Goal: Information Seeking & Learning: Check status

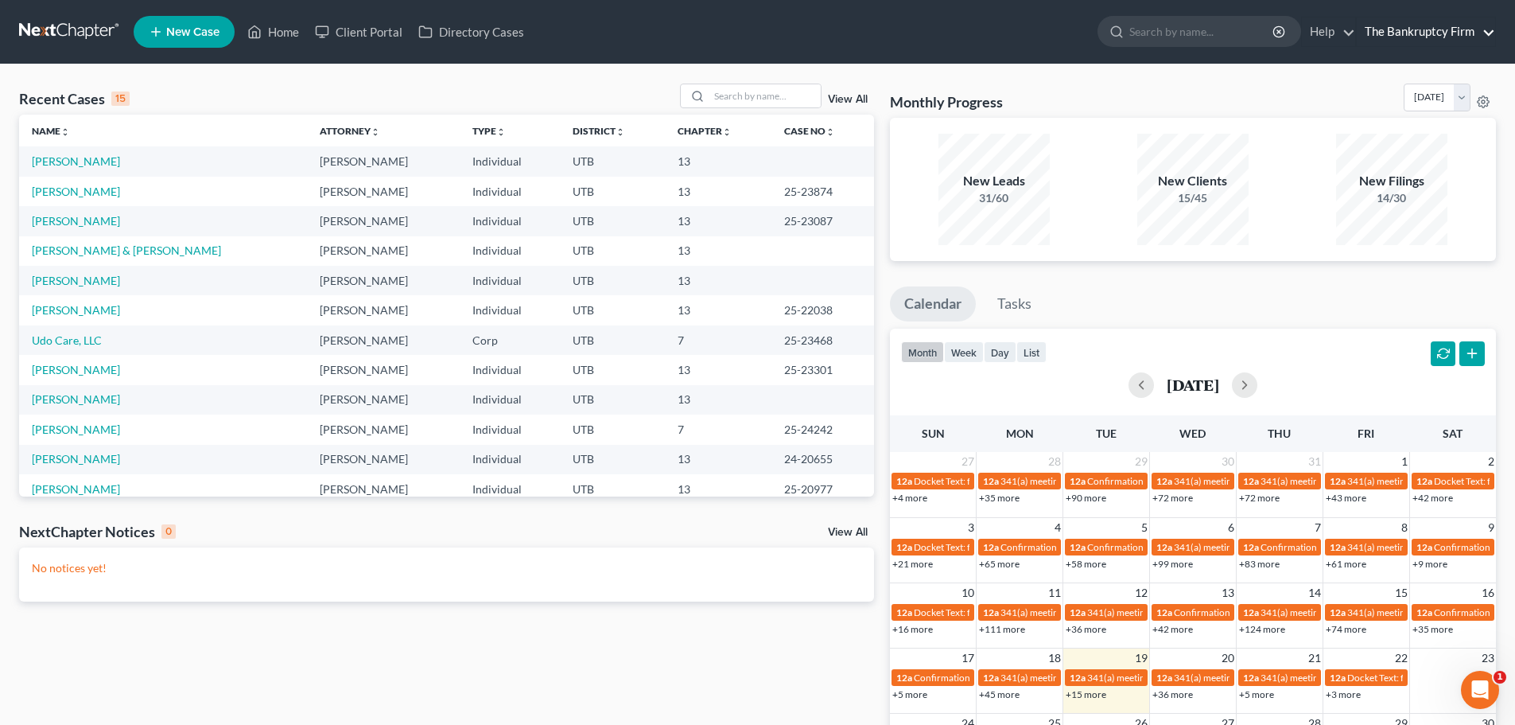
click at [1494, 31] on link "The Bankruptcy Firm" at bounding box center [1426, 32] width 138 height 29
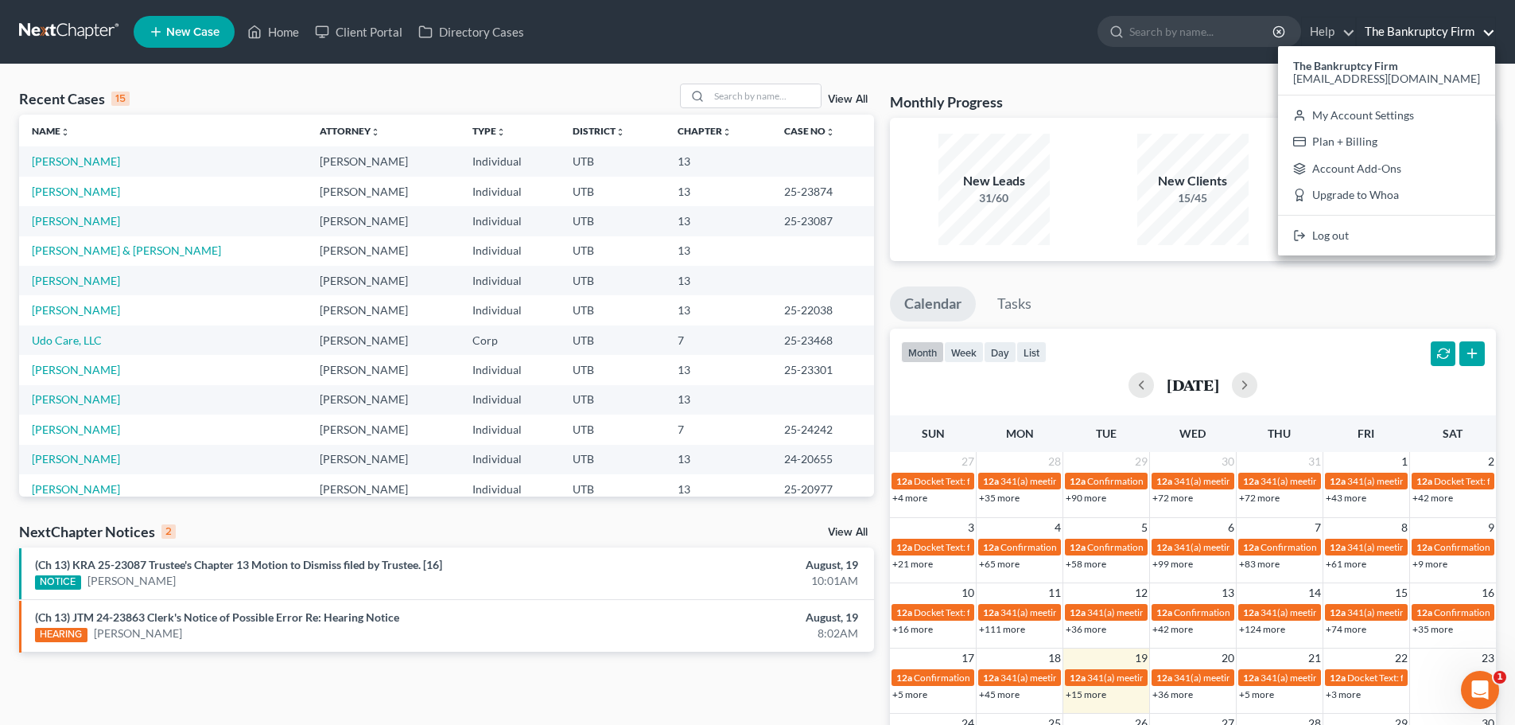
click at [702, 33] on ul "New Case Home Client Portal Directory Cases - No Result - See all results Or Pr…" at bounding box center [815, 31] width 1363 height 41
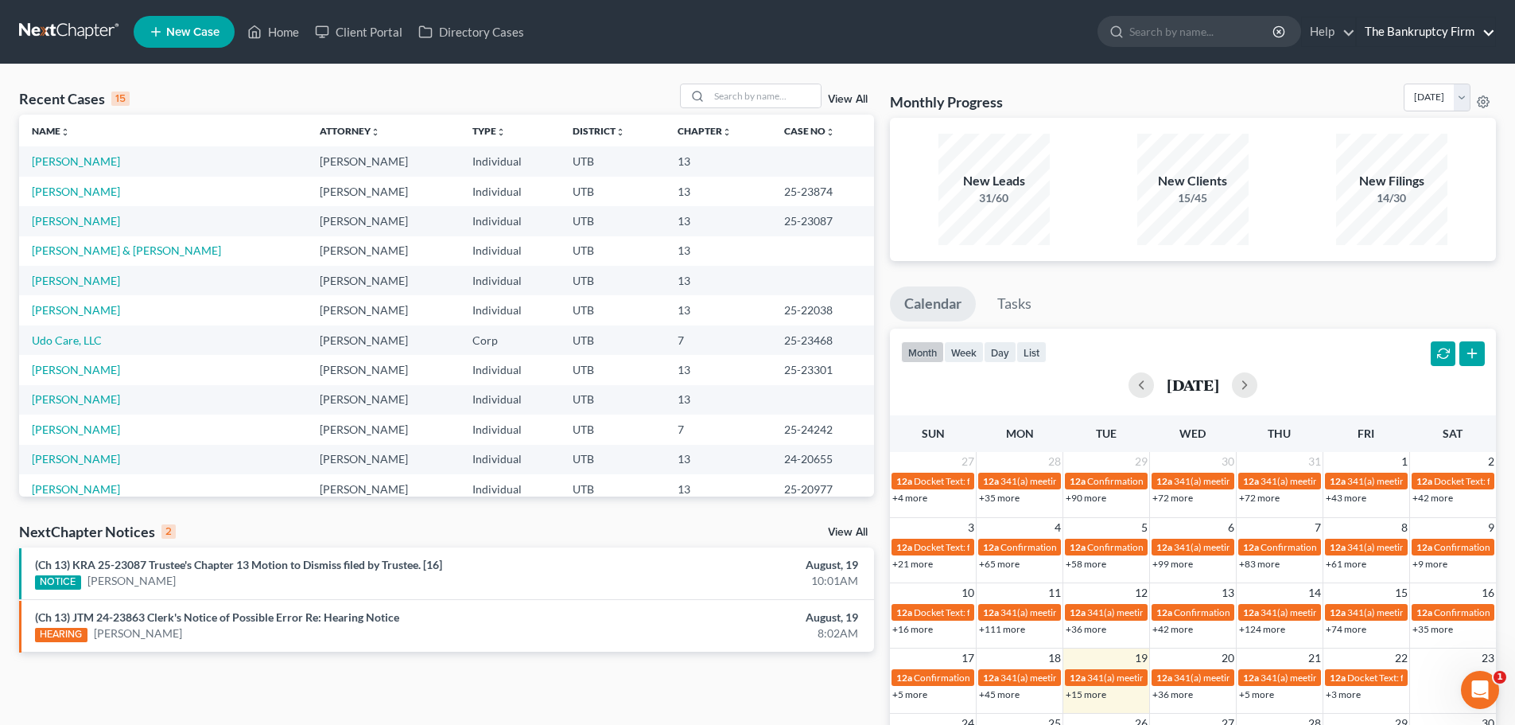
click at [1433, 36] on link "The Bankruptcy Firm" at bounding box center [1426, 32] width 138 height 29
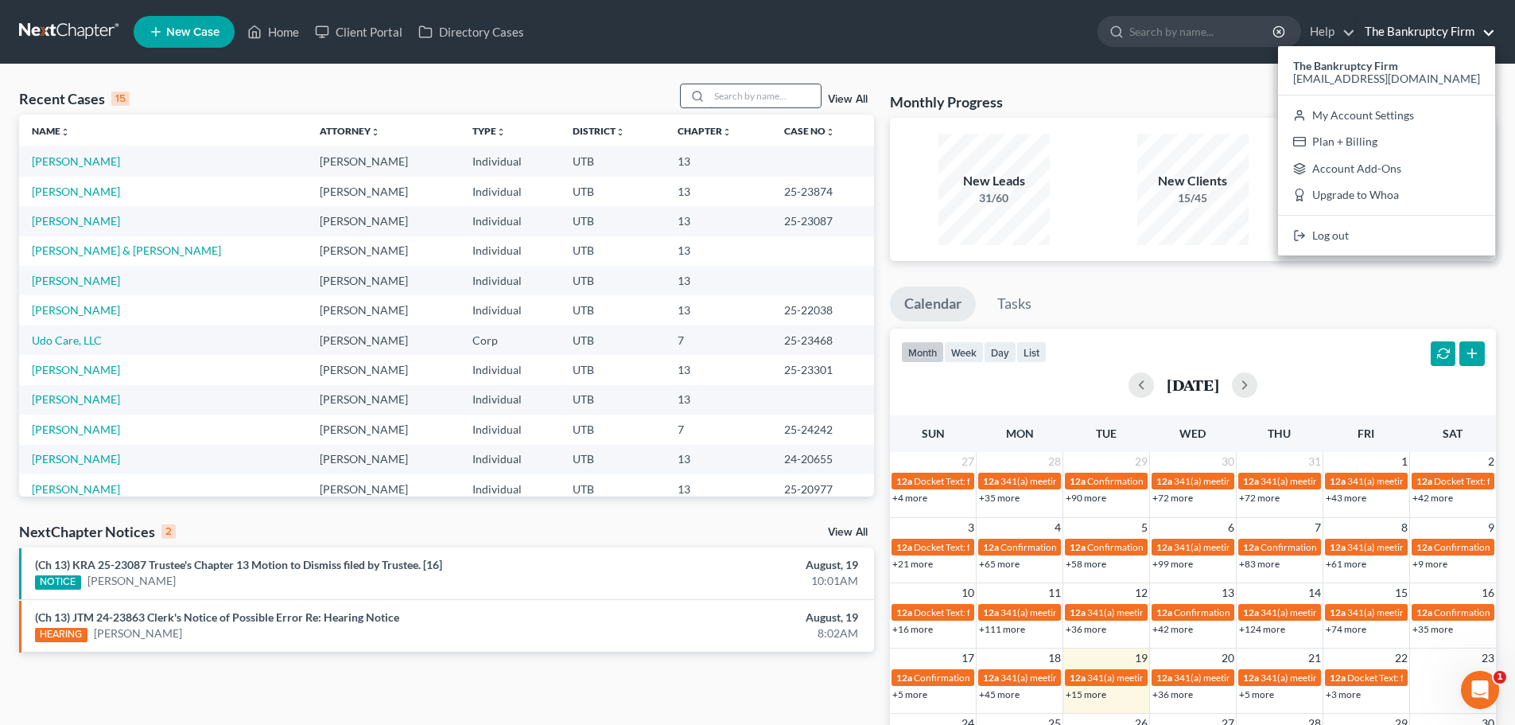
click at [756, 101] on input "search" at bounding box center [765, 95] width 111 height 23
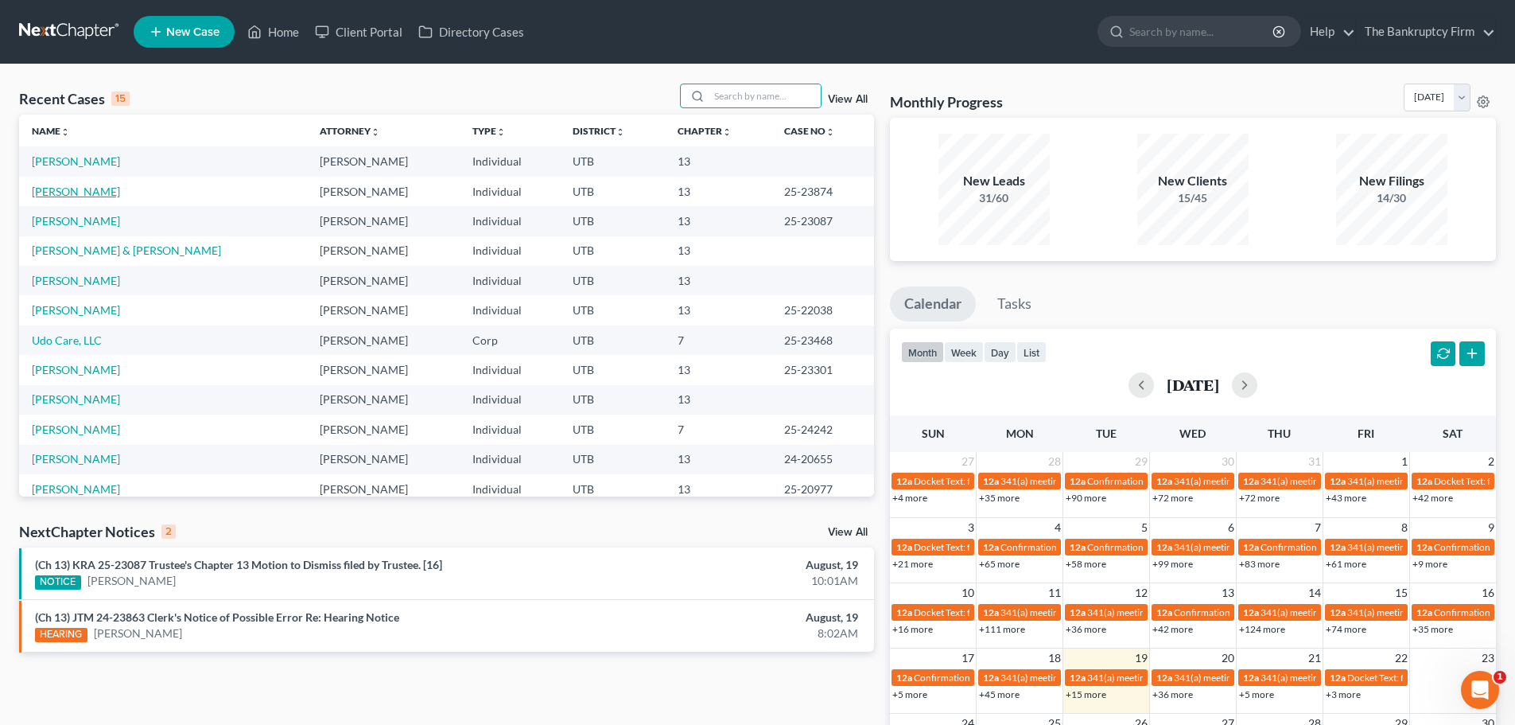
click at [56, 185] on link "[PERSON_NAME]" at bounding box center [76, 192] width 88 height 14
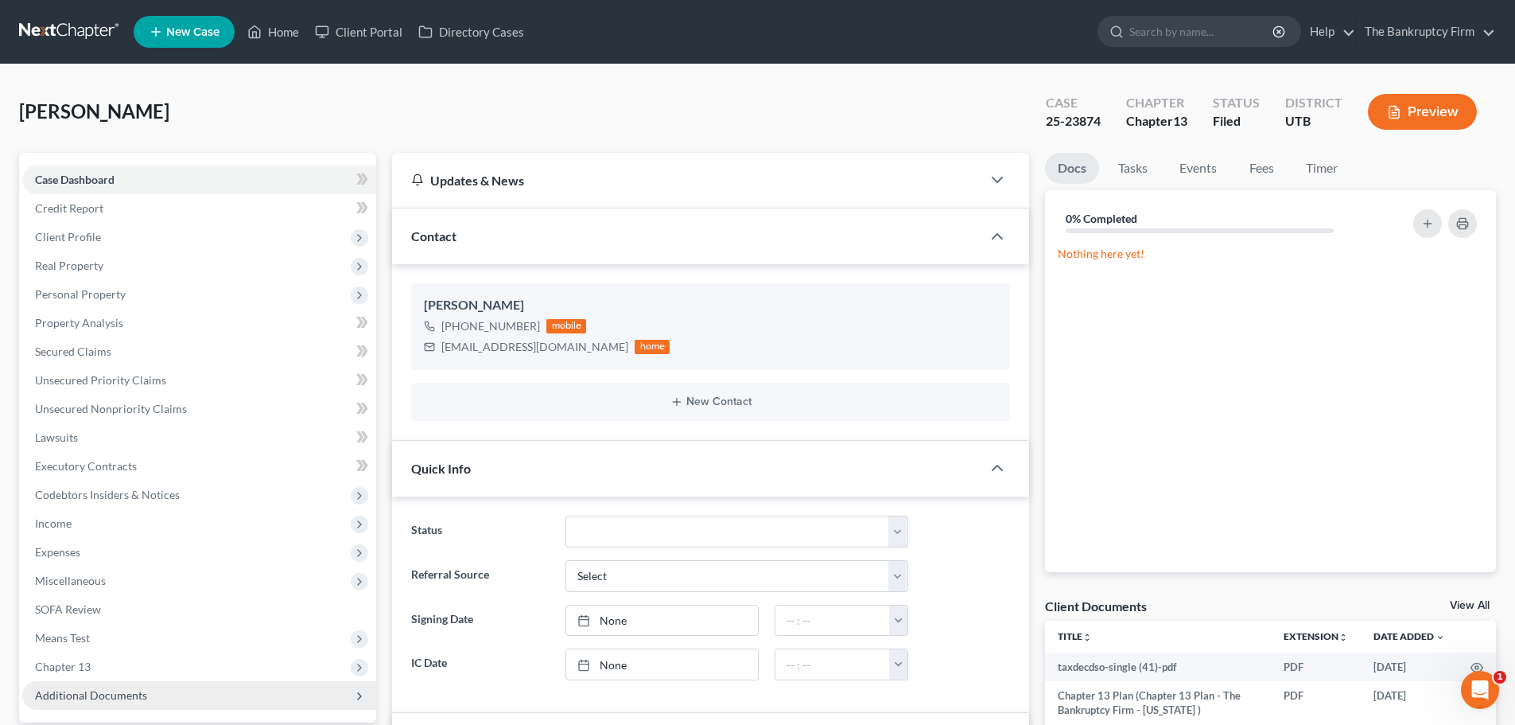
click at [79, 697] on span "Additional Documents" at bounding box center [91, 695] width 112 height 14
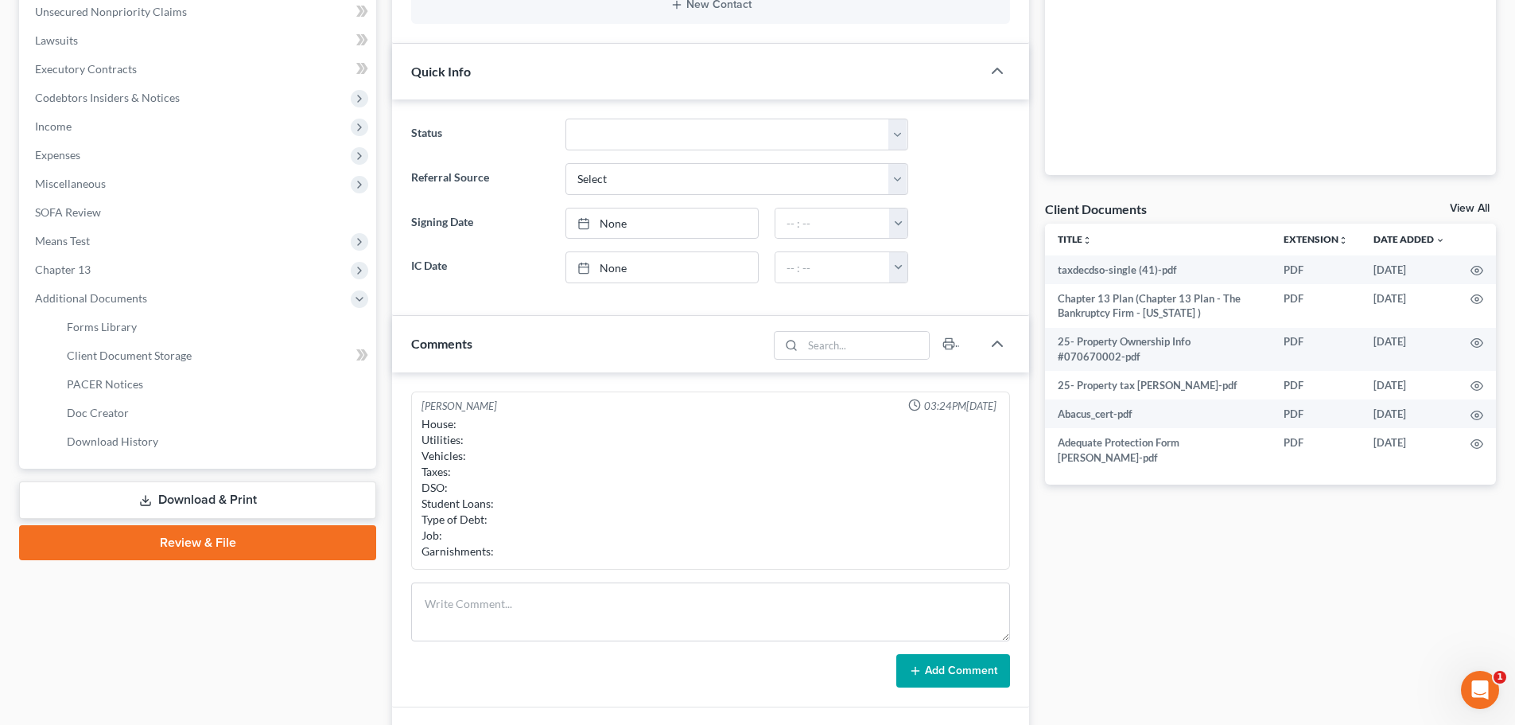
scroll to position [477, 0]
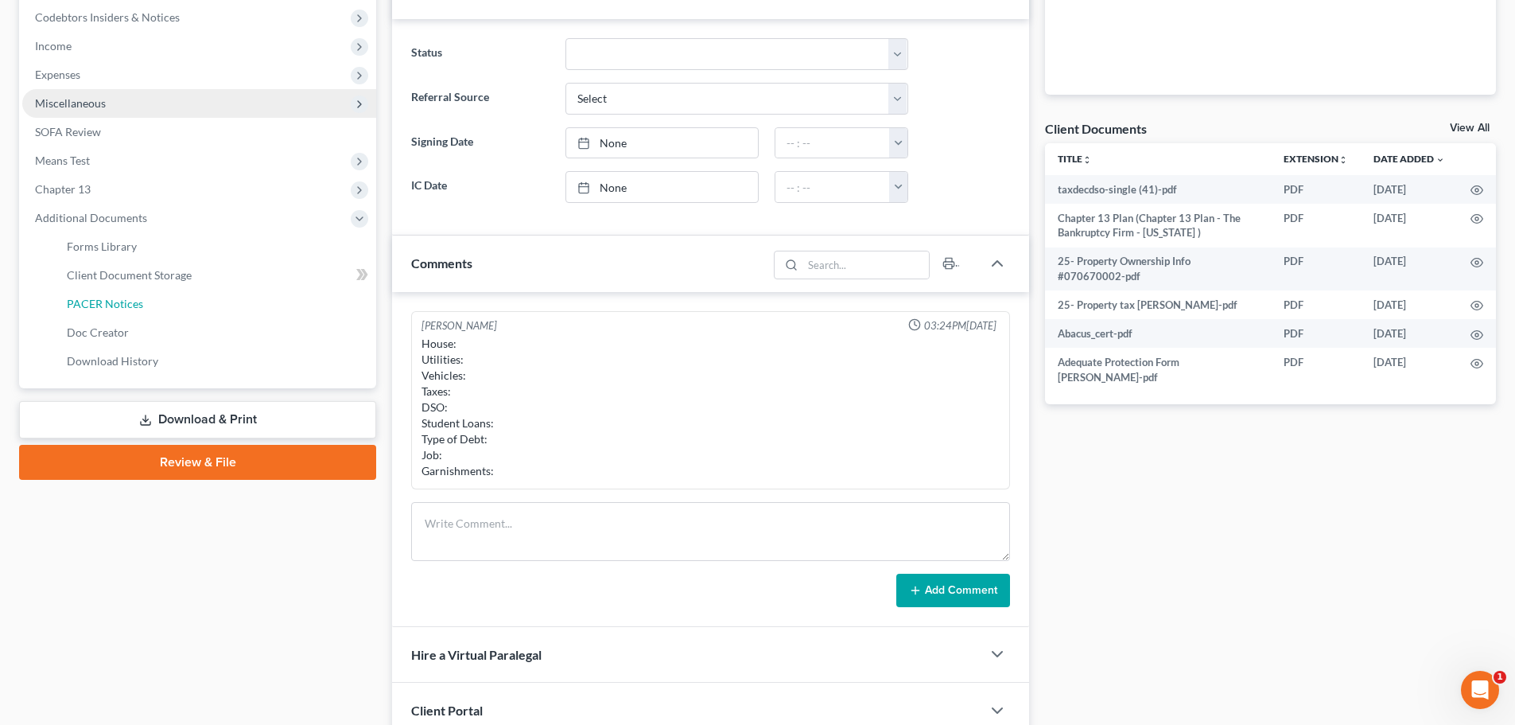
click at [134, 301] on span "PACER Notices" at bounding box center [105, 304] width 76 height 14
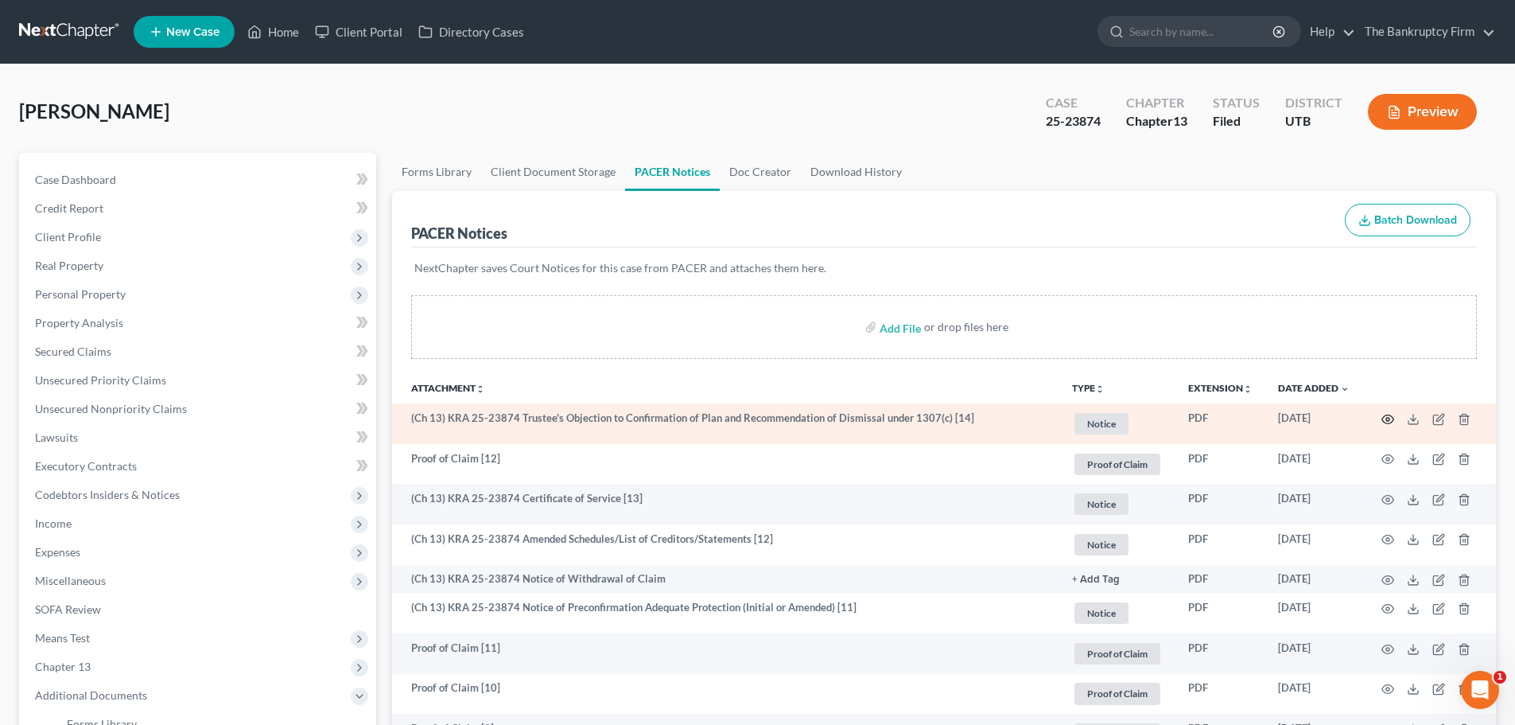
click at [1388, 418] on icon "button" at bounding box center [1388, 419] width 13 height 13
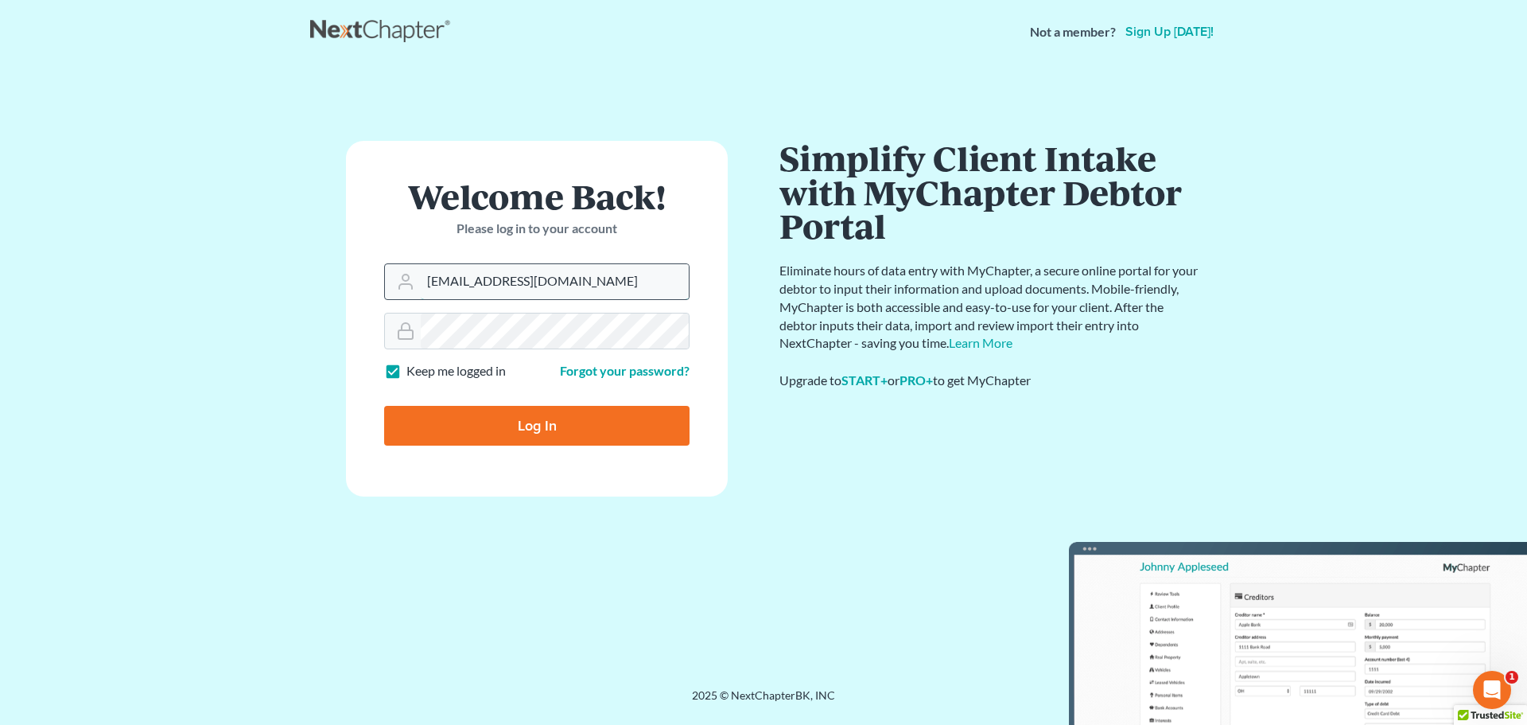
click at [499, 294] on input "utahbankruptcyfirm@gmail.com" at bounding box center [555, 281] width 268 height 35
type input "[EMAIL_ADDRESS][DOMAIN_NAME]"
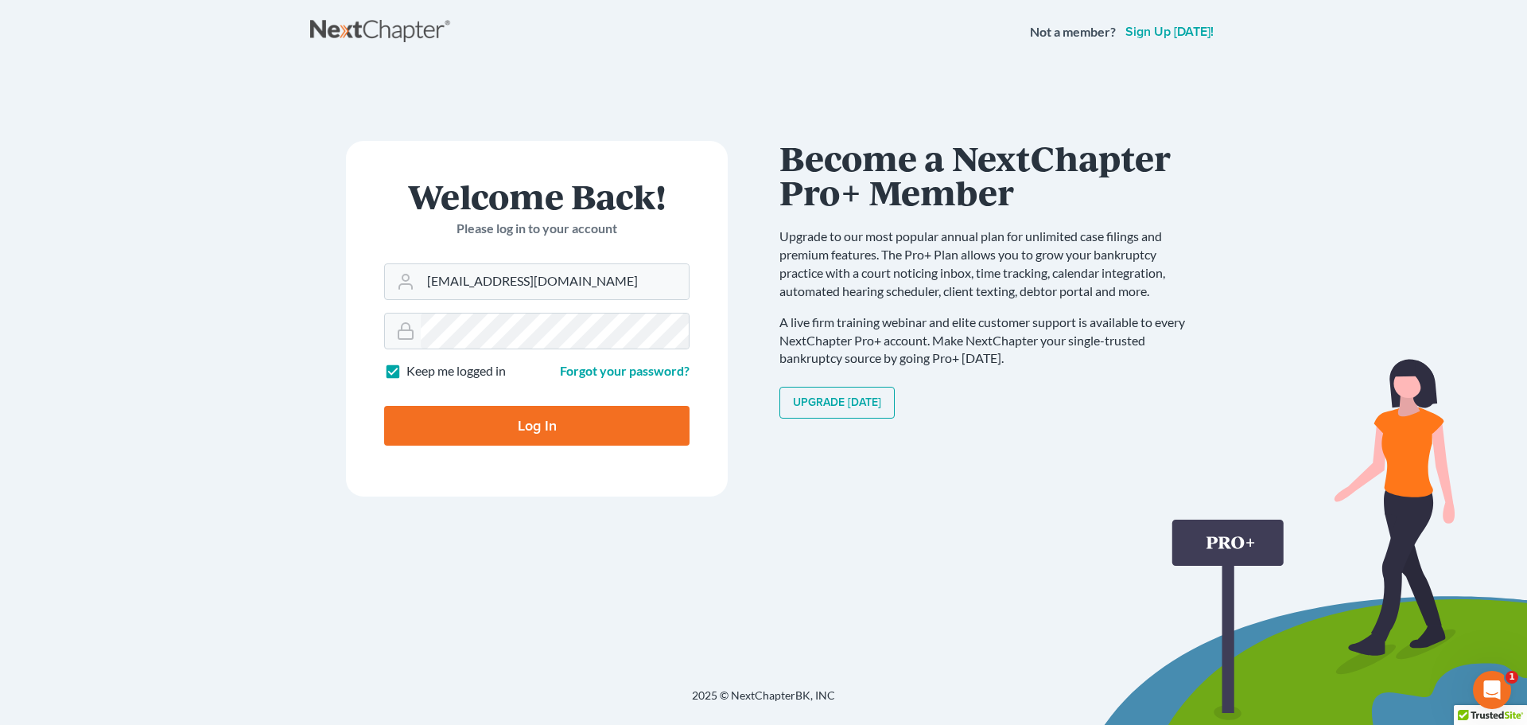
click at [559, 418] on input "Log In" at bounding box center [536, 426] width 305 height 40
type input "Thinking..."
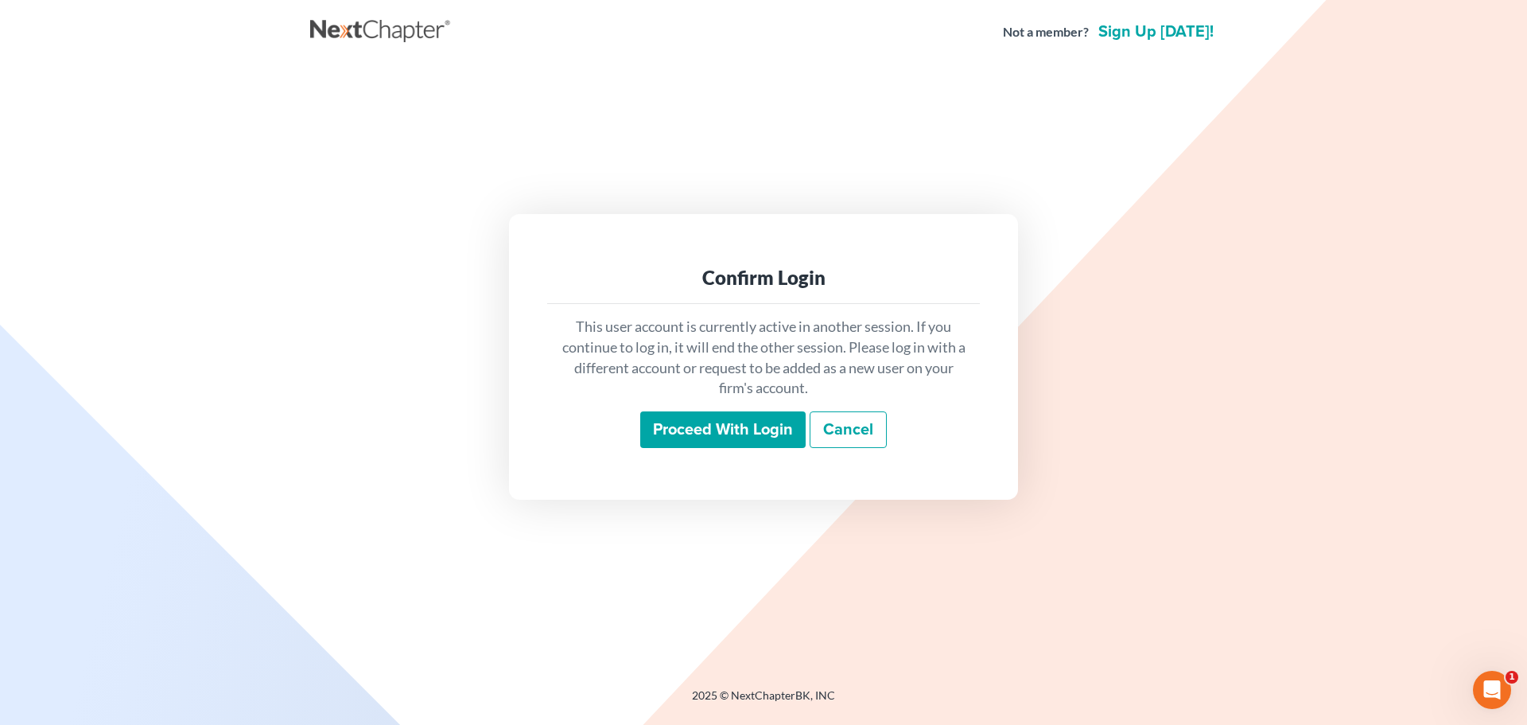
click at [704, 431] on input "Proceed with login" at bounding box center [722, 429] width 165 height 37
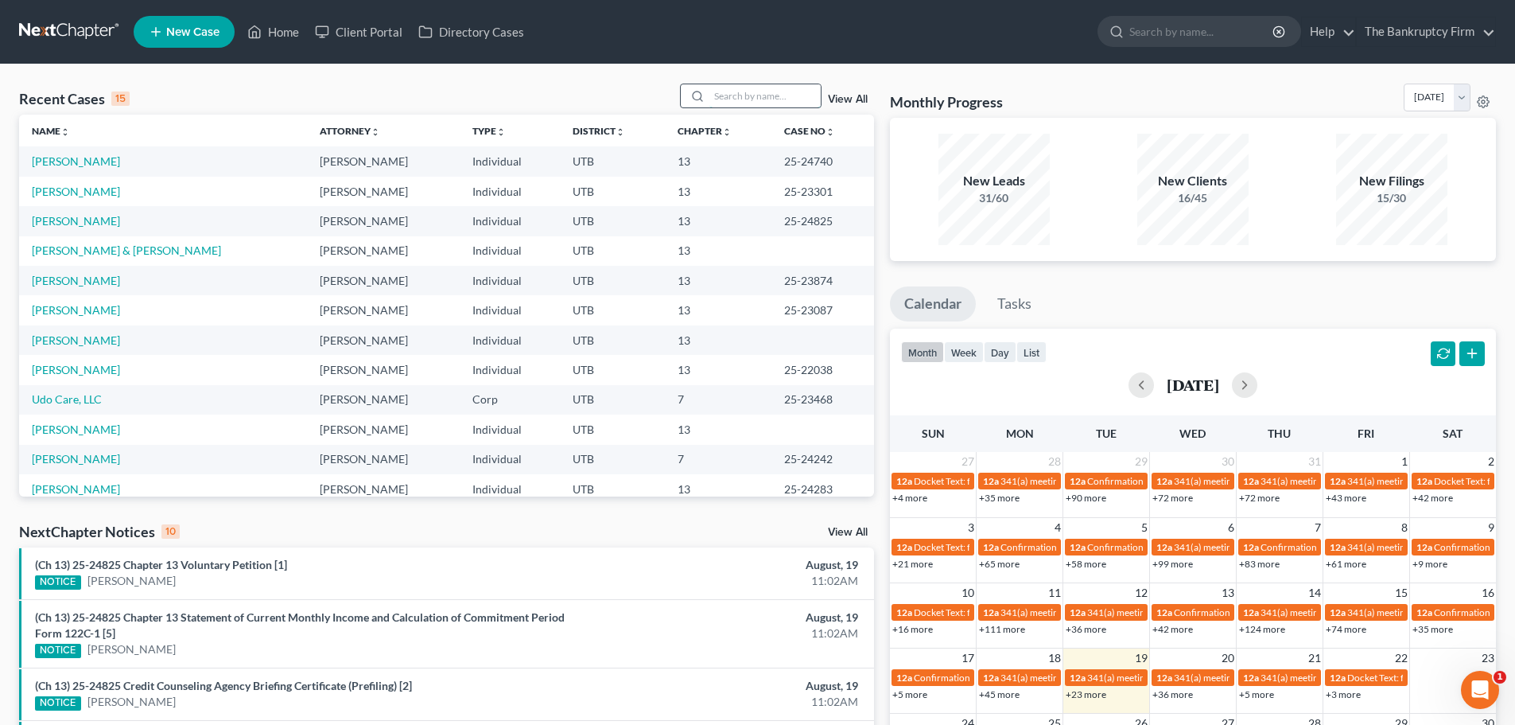
click at [732, 95] on input "search" at bounding box center [765, 95] width 111 height 23
click at [1413, 30] on link "The Bankruptcy Firm" at bounding box center [1426, 32] width 138 height 29
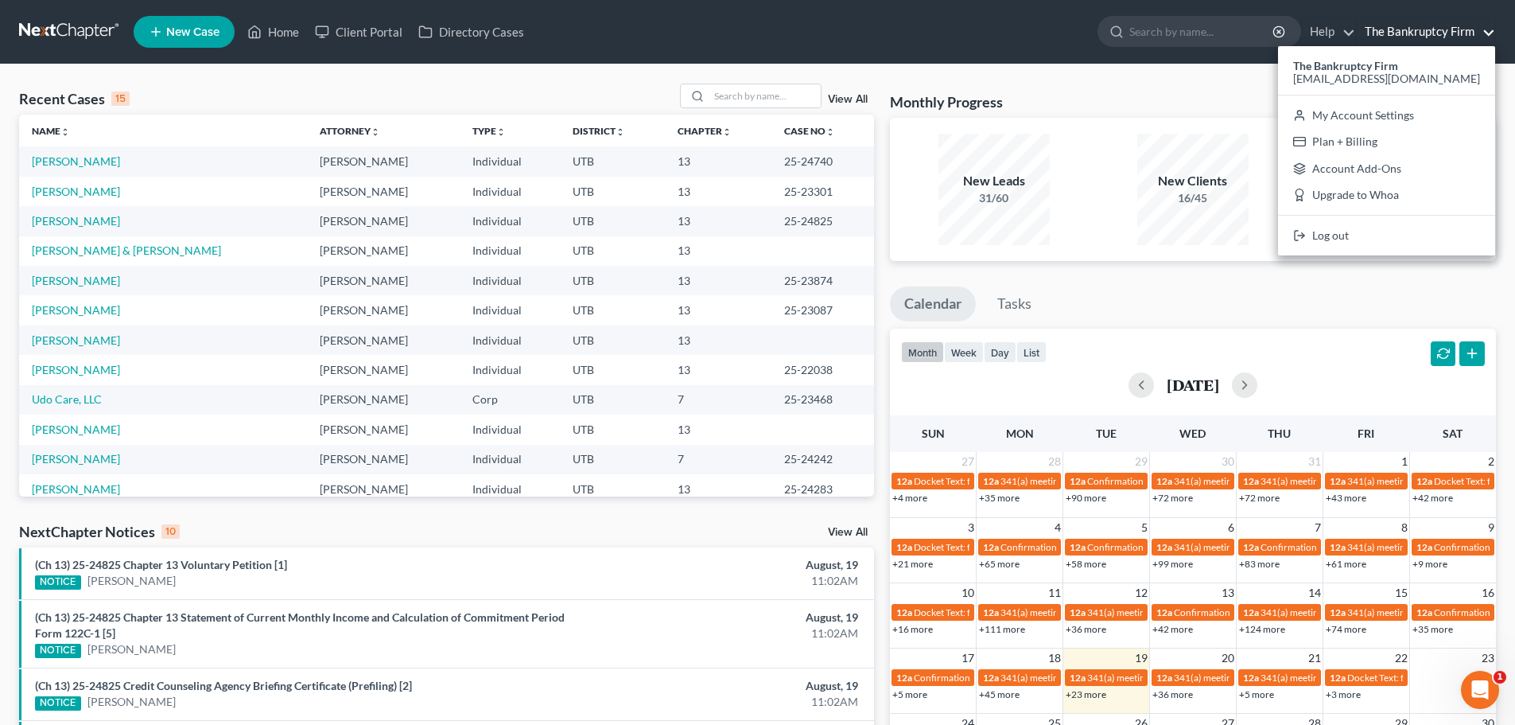
click at [1413, 30] on link "The Bankruptcy Firm" at bounding box center [1426, 32] width 138 height 29
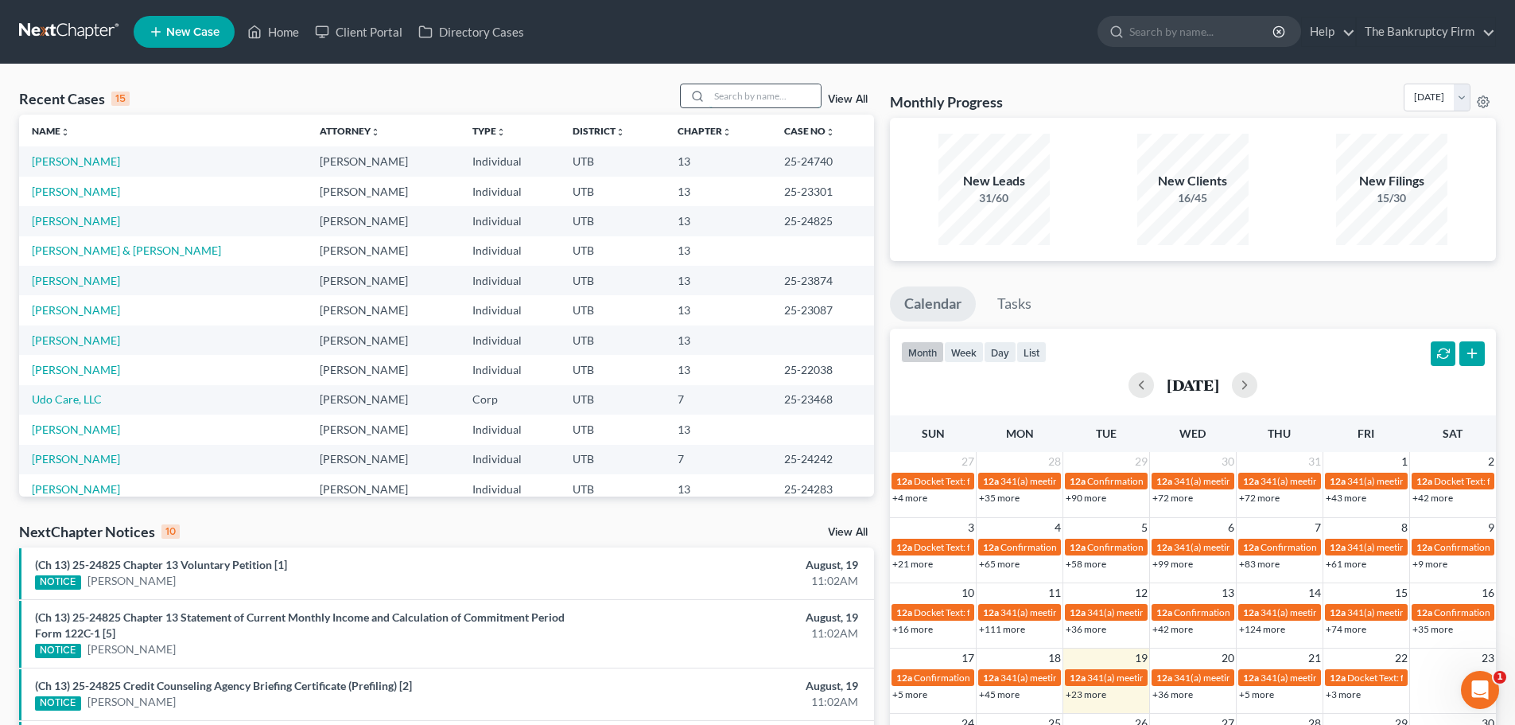
click at [759, 94] on input "search" at bounding box center [765, 95] width 111 height 23
type input "[PERSON_NAME]"
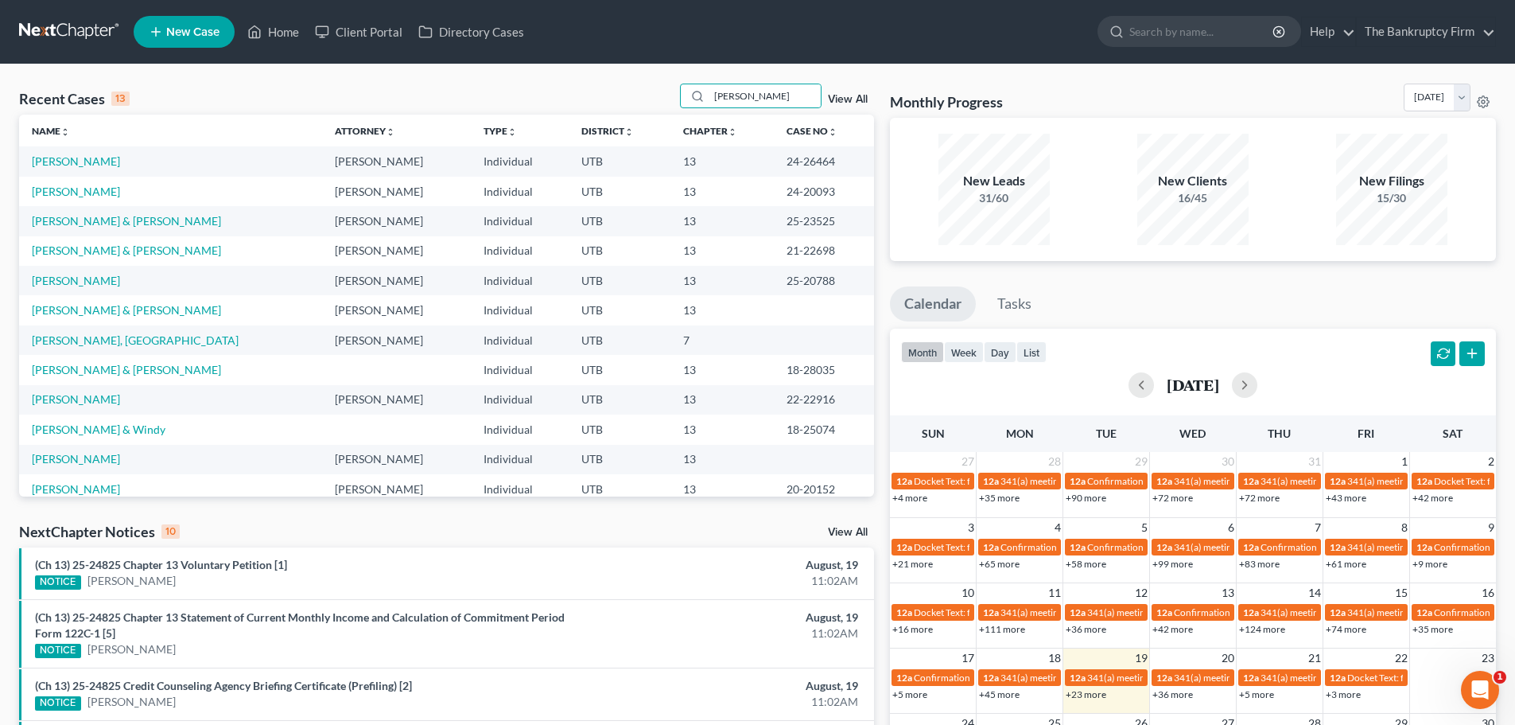
click at [849, 93] on div "[PERSON_NAME] View All" at bounding box center [777, 96] width 194 height 25
click at [846, 98] on link "View All" at bounding box center [848, 99] width 40 height 11
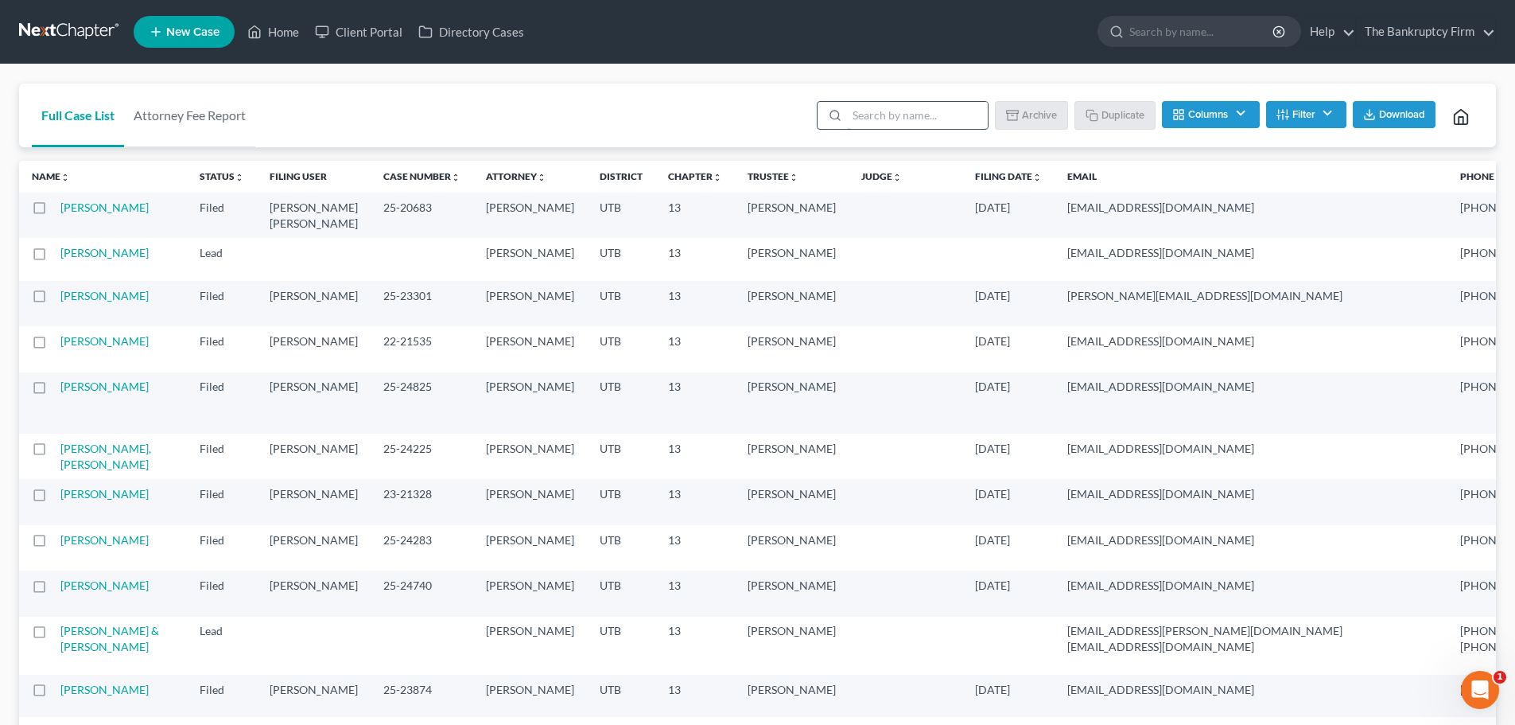
click at [929, 121] on input "search" at bounding box center [917, 115] width 141 height 27
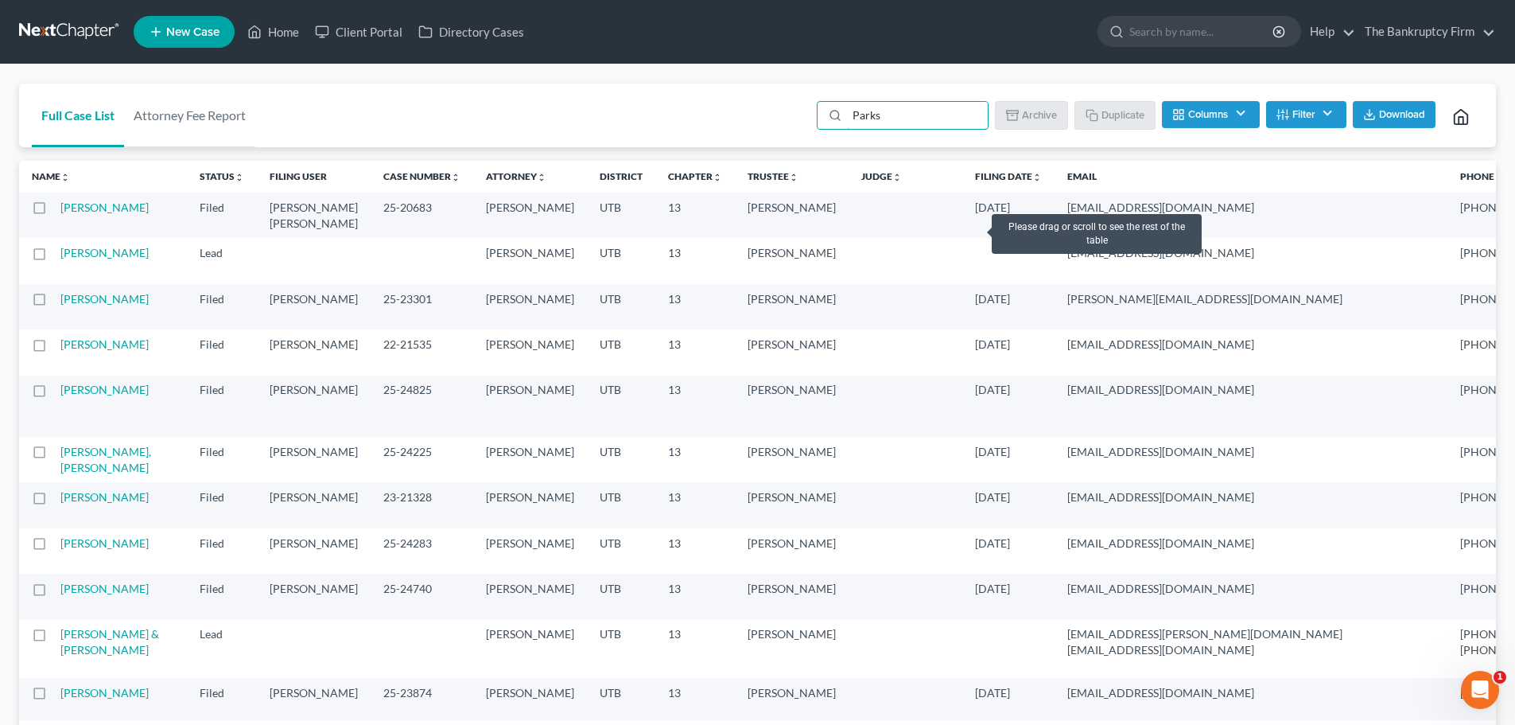
type input "Parks"
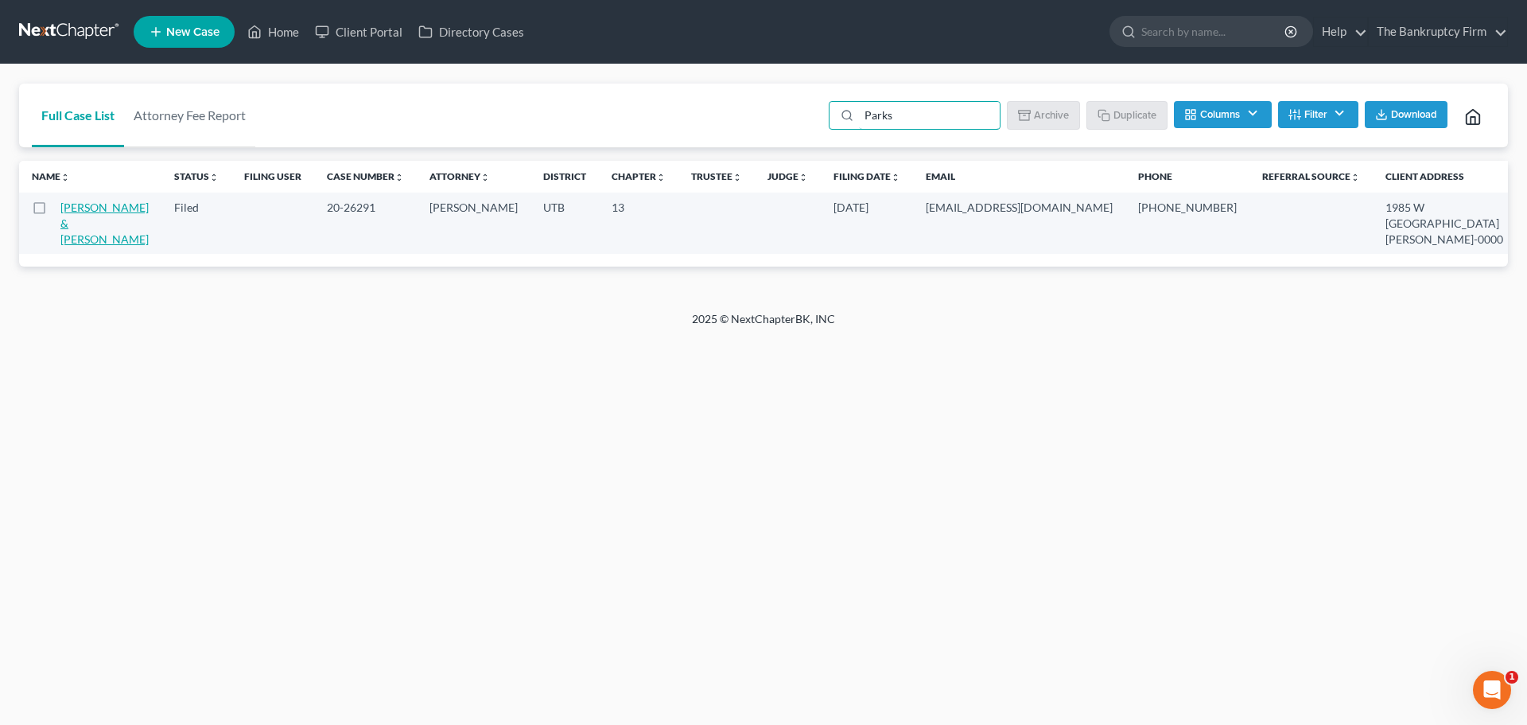
click at [68, 236] on link "[PERSON_NAME] & [PERSON_NAME]" at bounding box center [104, 222] width 88 height 45
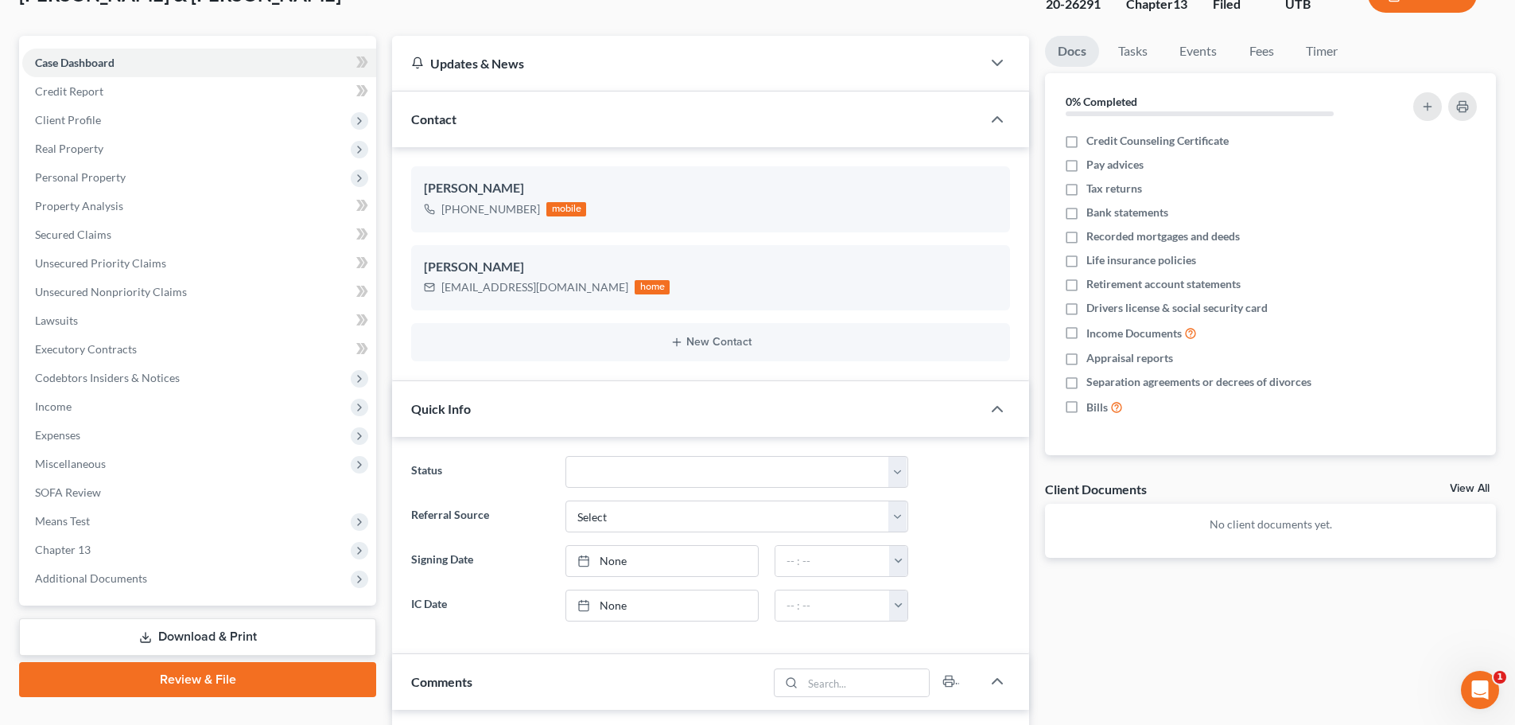
scroll to position [88, 0]
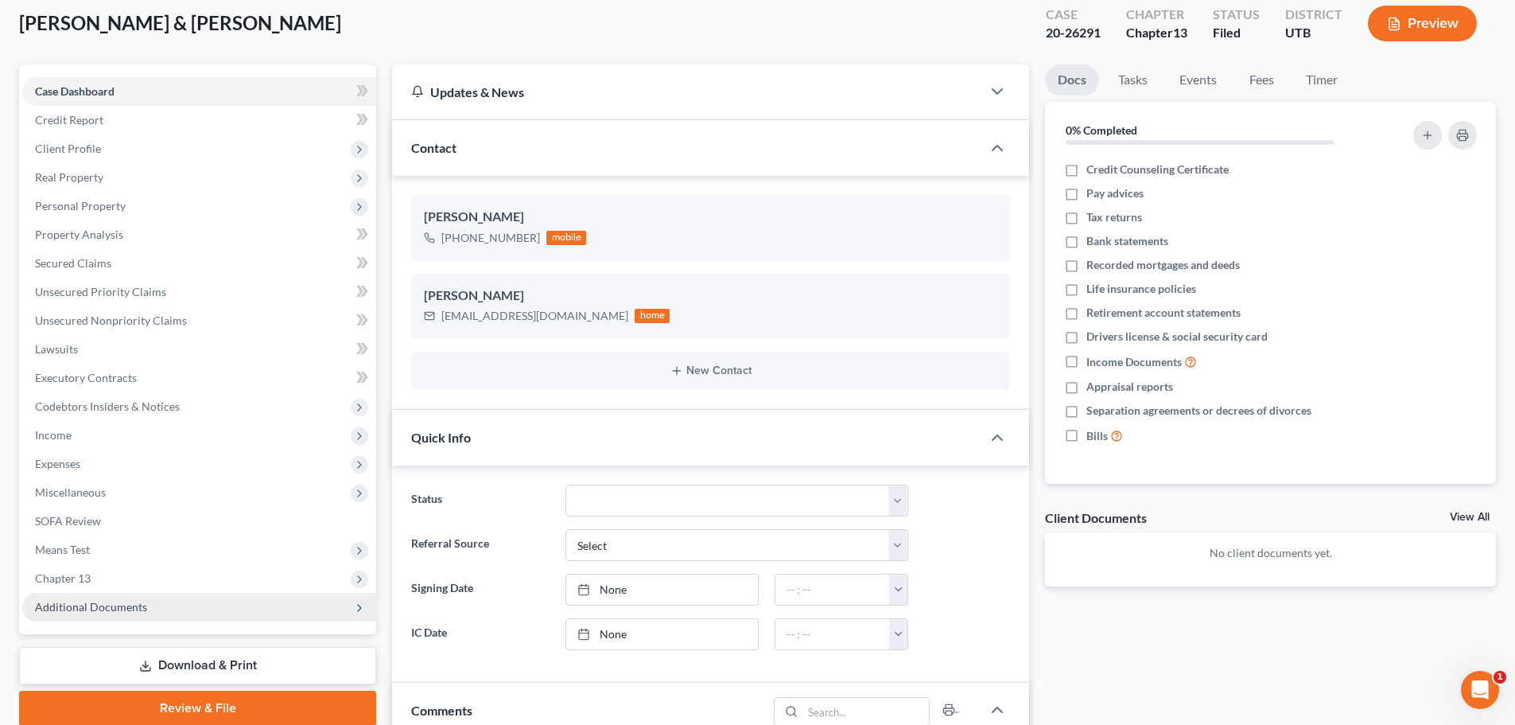
click at [163, 613] on span "Additional Documents" at bounding box center [199, 607] width 354 height 29
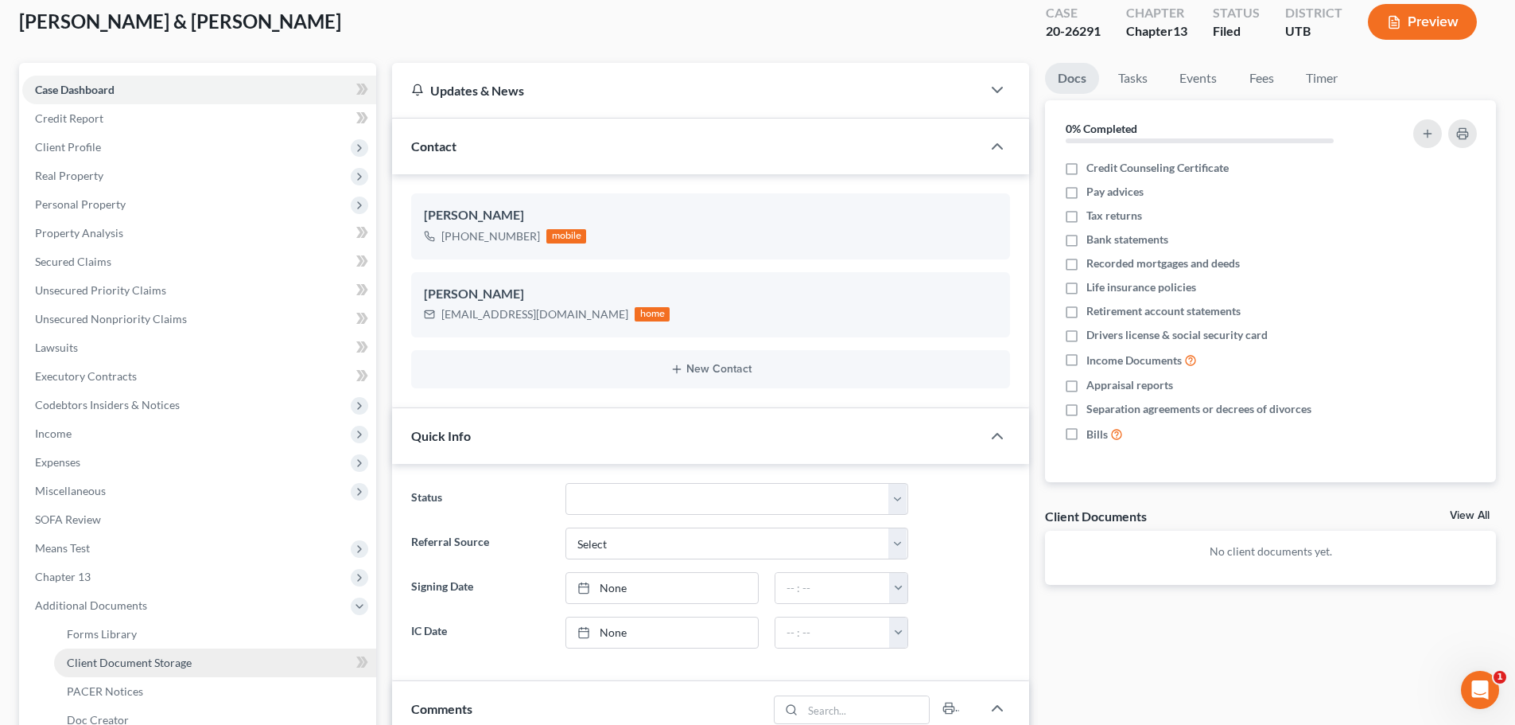
scroll to position [168, 0]
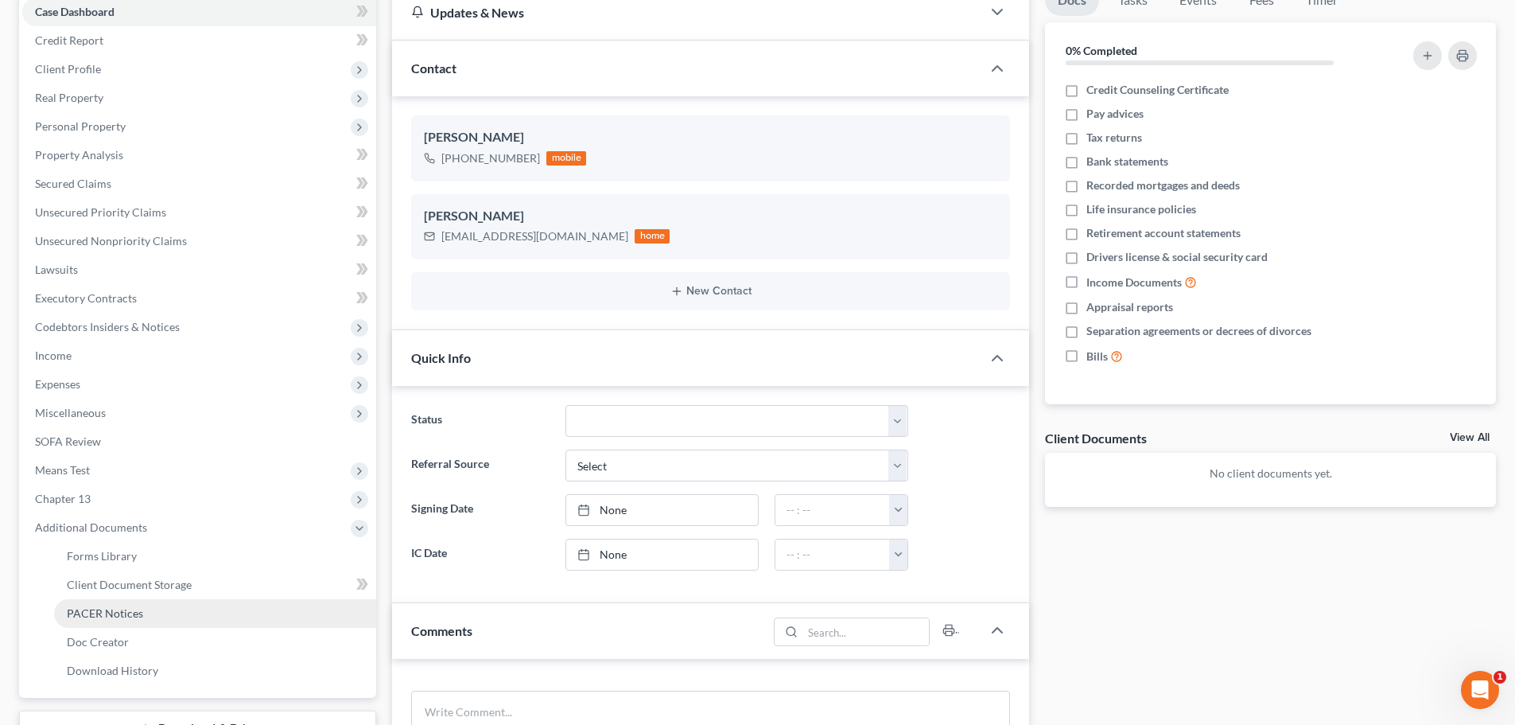
click at [150, 614] on link "PACER Notices" at bounding box center [215, 613] width 322 height 29
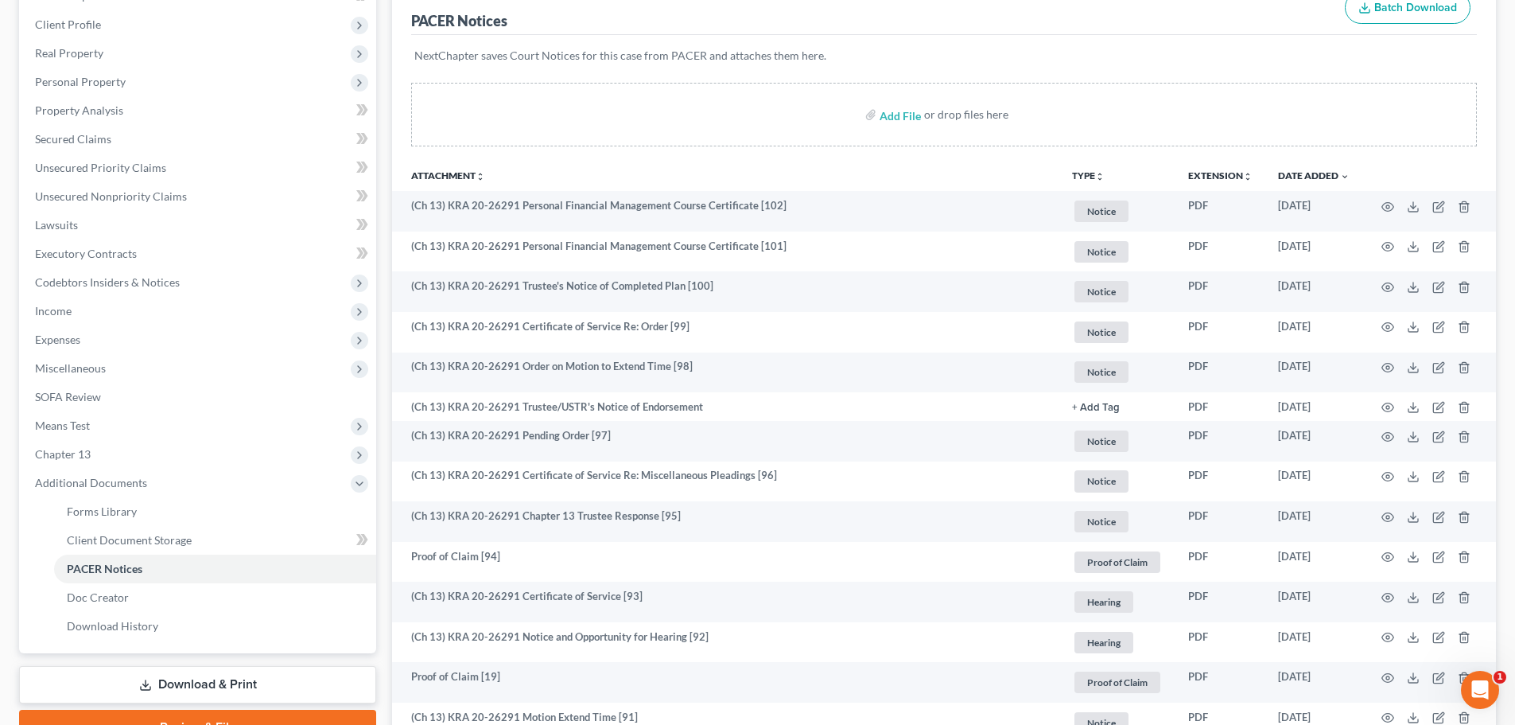
scroll to position [80, 0]
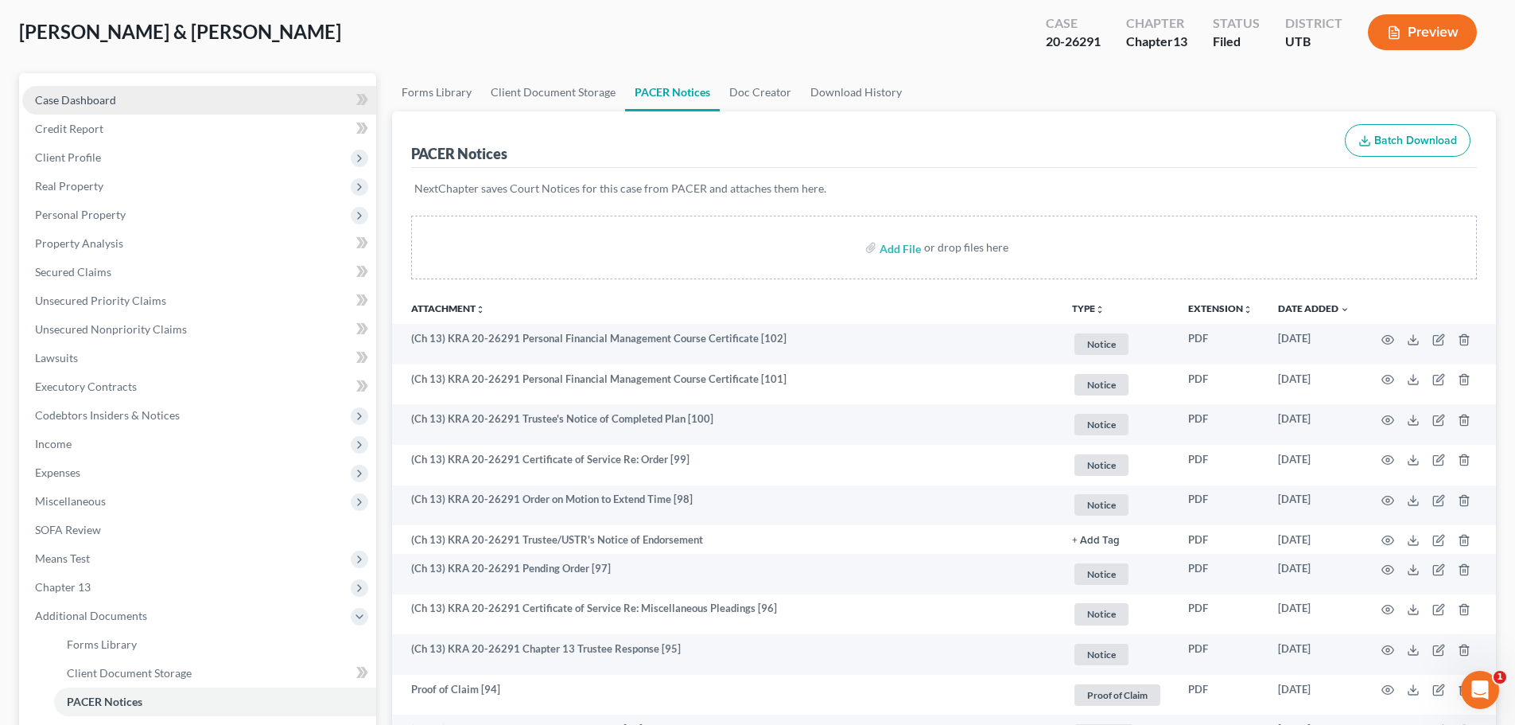
click at [95, 99] on span "Case Dashboard" at bounding box center [75, 100] width 81 height 14
select select "3"
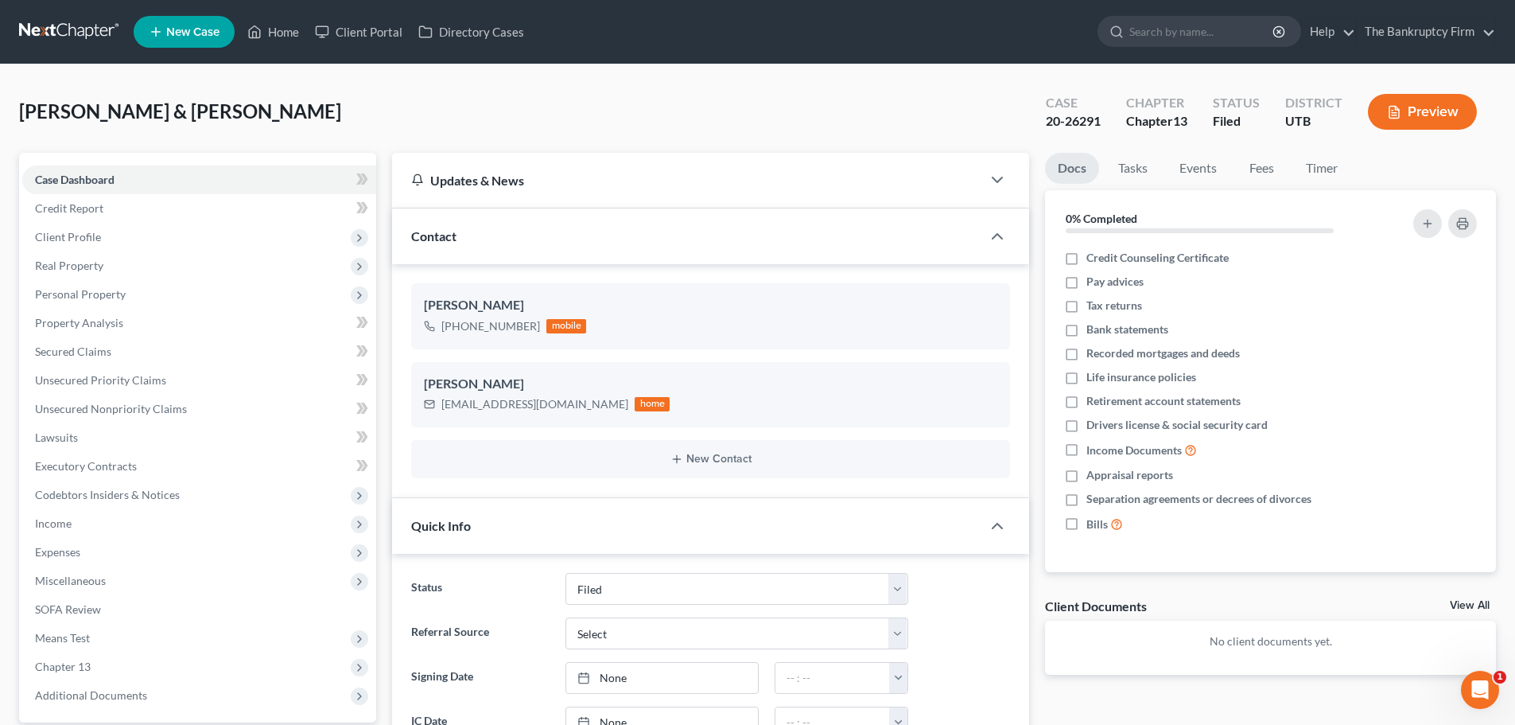
click at [706, 241] on div "Contact" at bounding box center [686, 235] width 589 height 55
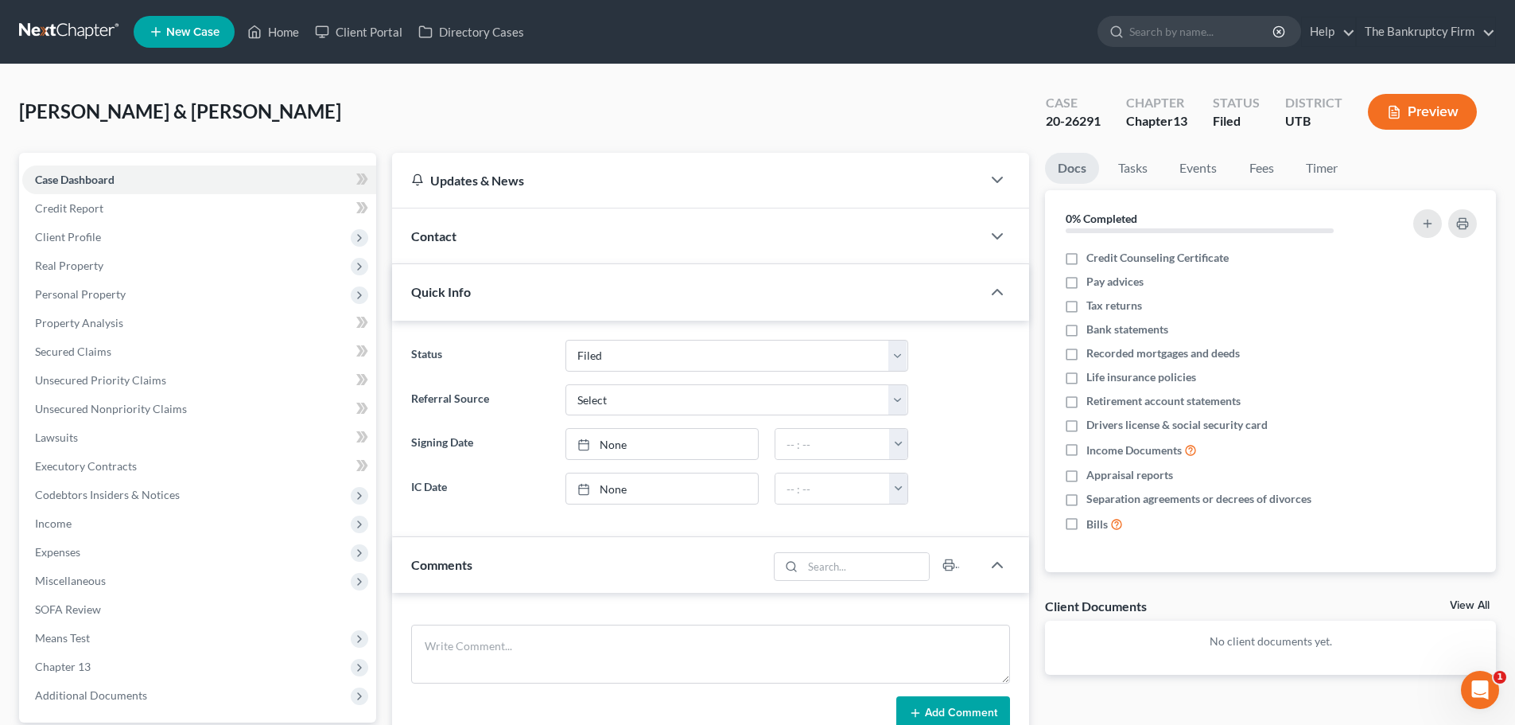
click at [706, 239] on div "Contact" at bounding box center [686, 235] width 589 height 55
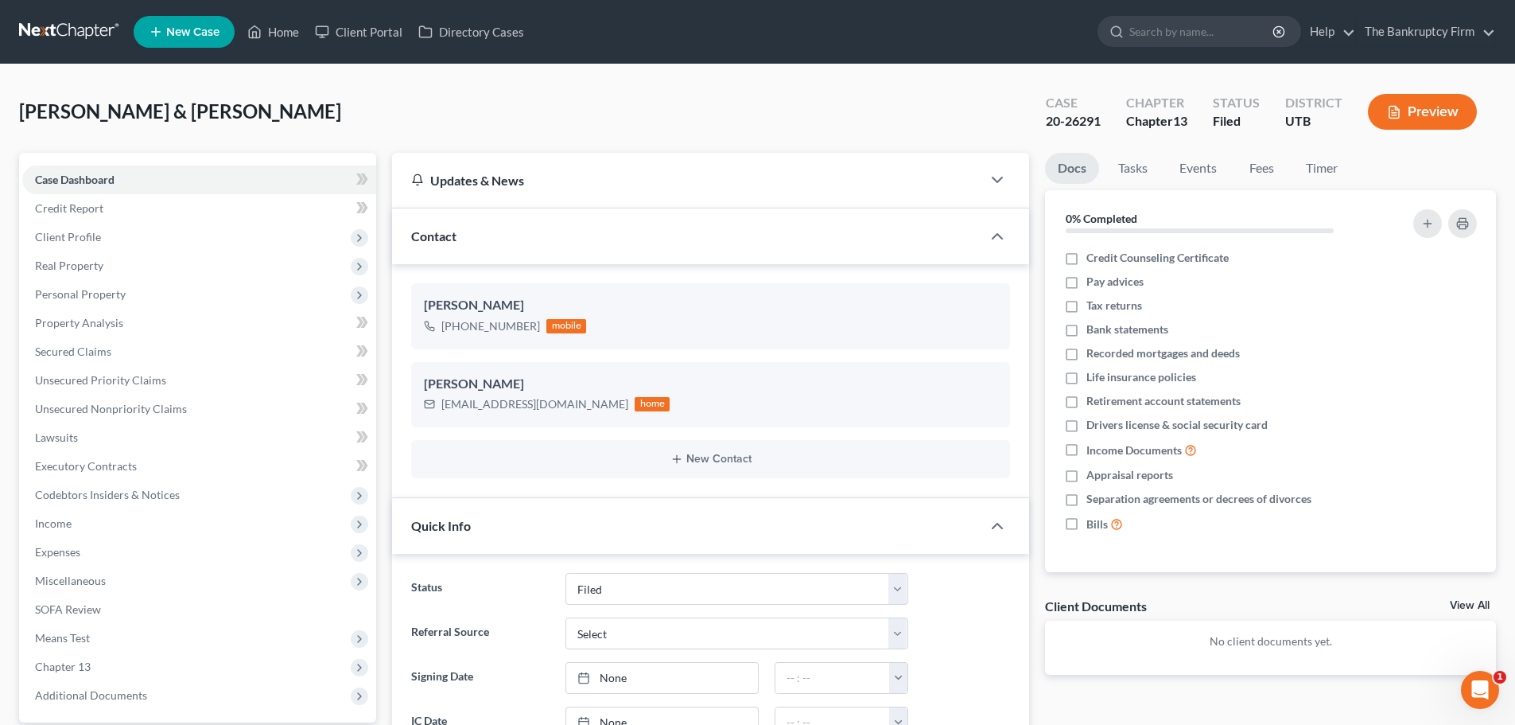
click at [613, 178] on div "Updates & News" at bounding box center [686, 180] width 551 height 17
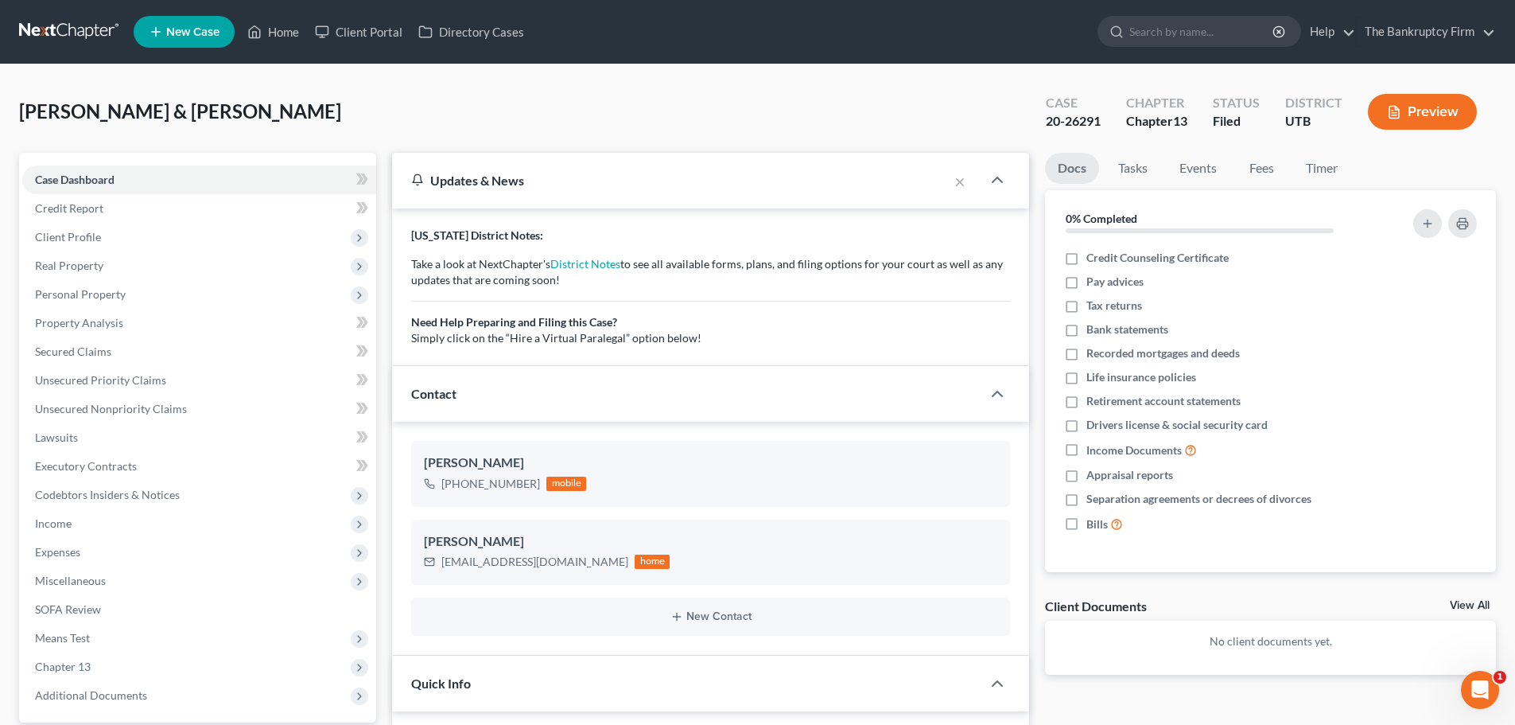
click at [613, 178] on div "Updates & News" at bounding box center [670, 180] width 518 height 17
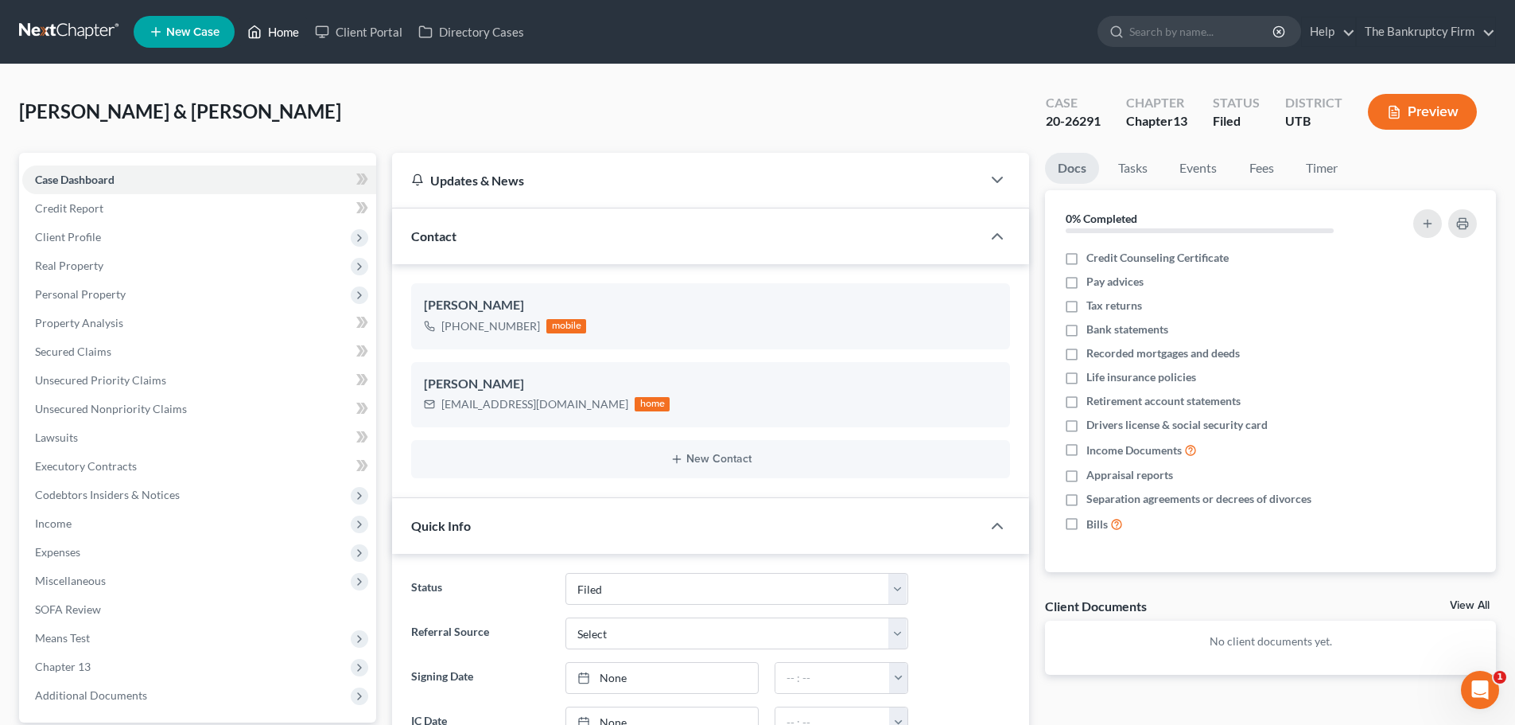
click at [256, 27] on icon at bounding box center [254, 31] width 14 height 19
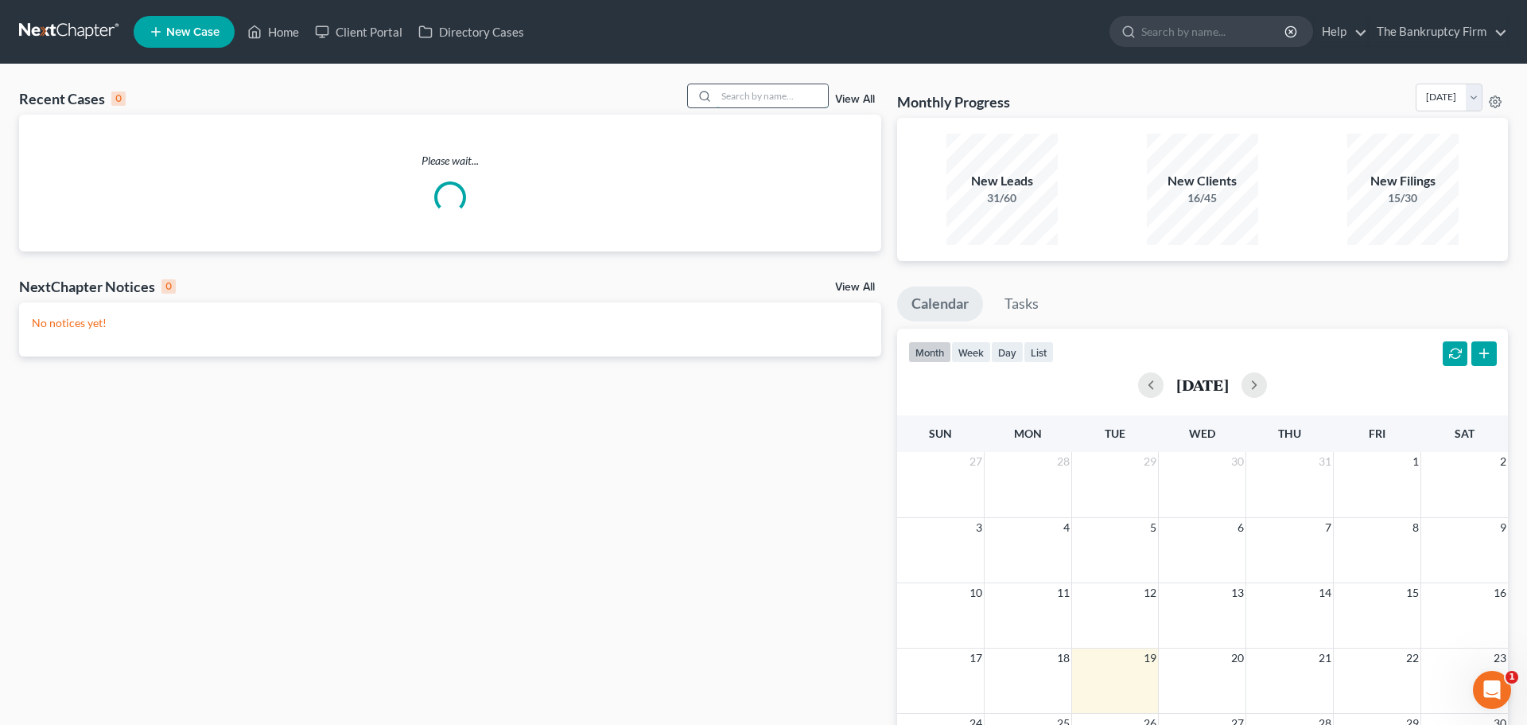
click at [754, 94] on input "search" at bounding box center [772, 95] width 111 height 23
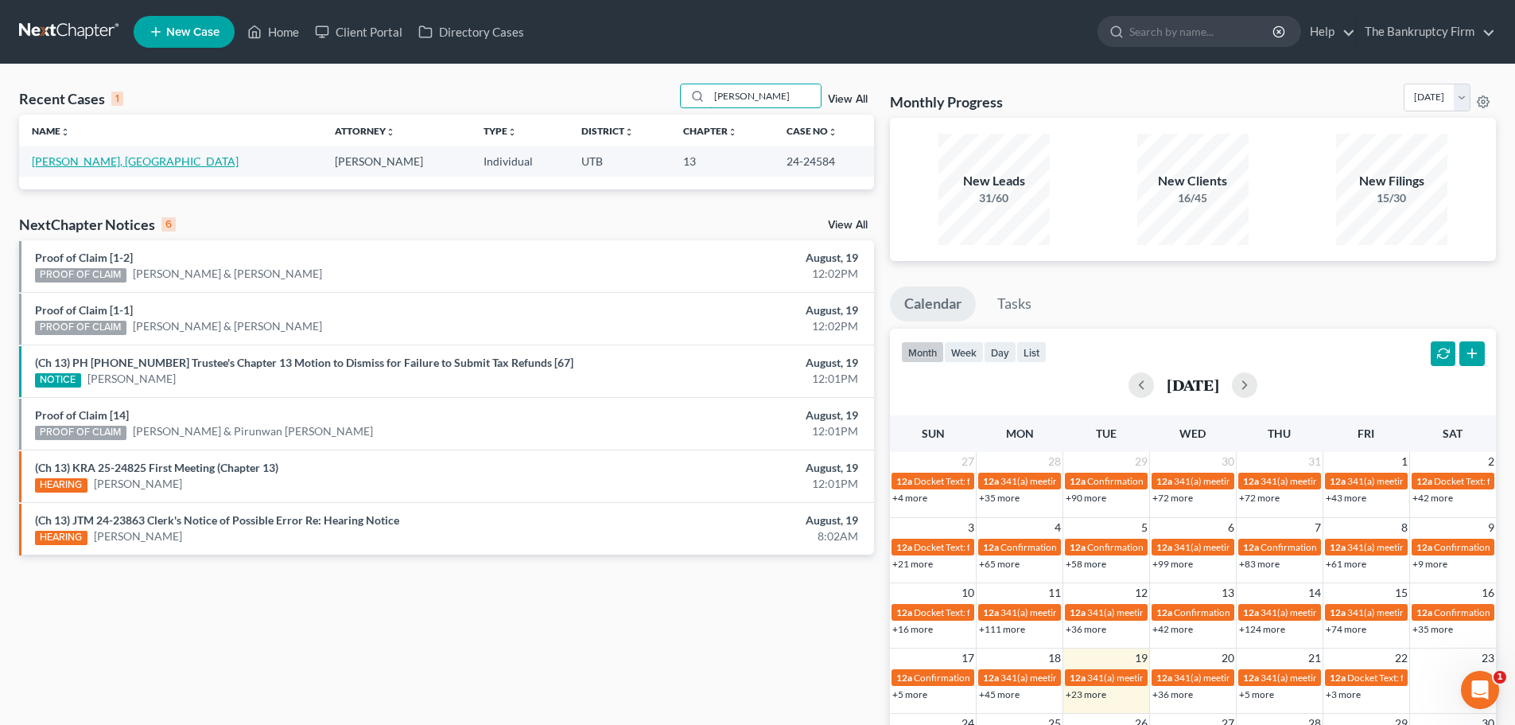
type input "[PERSON_NAME]"
click at [91, 161] on link "[PERSON_NAME], [GEOGRAPHIC_DATA]" at bounding box center [135, 161] width 207 height 14
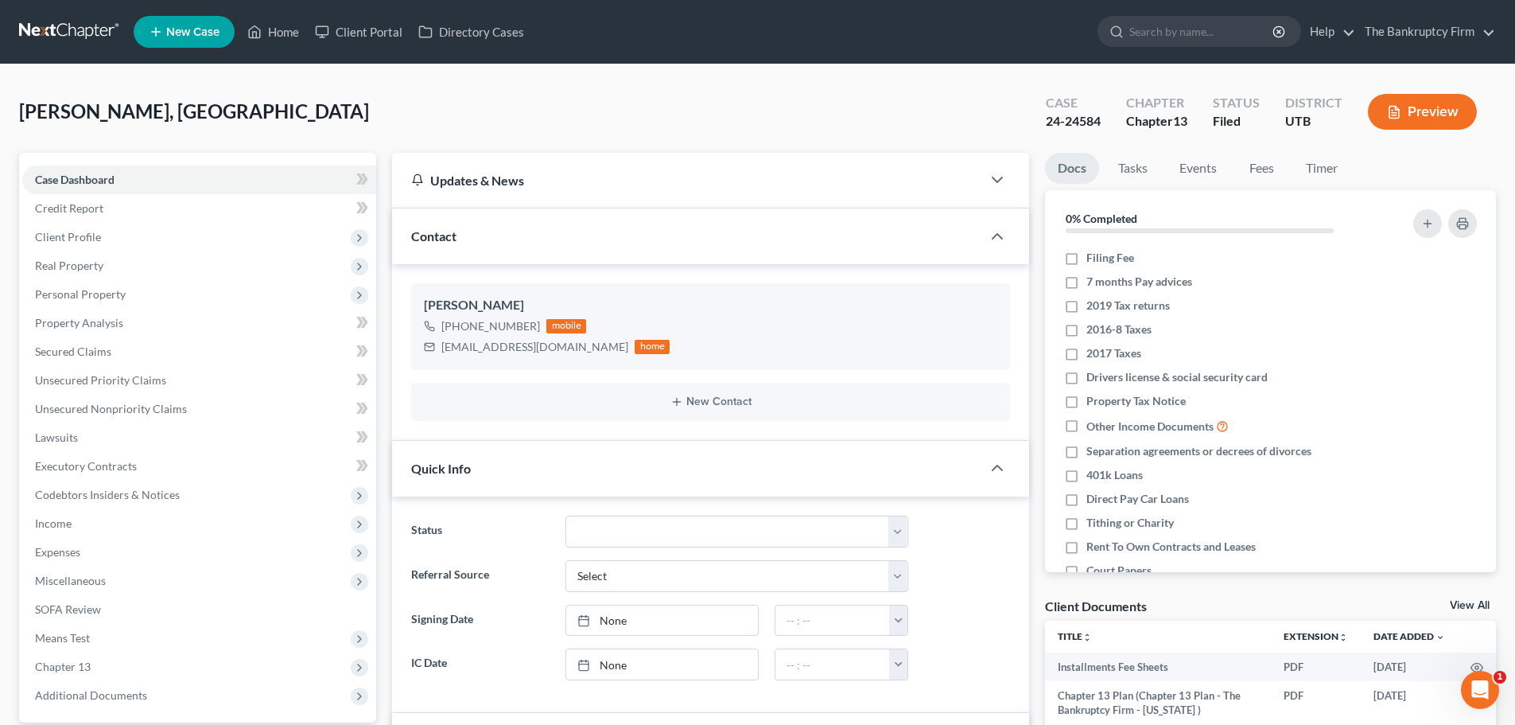
click at [632, 182] on div "Updates & News" at bounding box center [686, 180] width 551 height 17
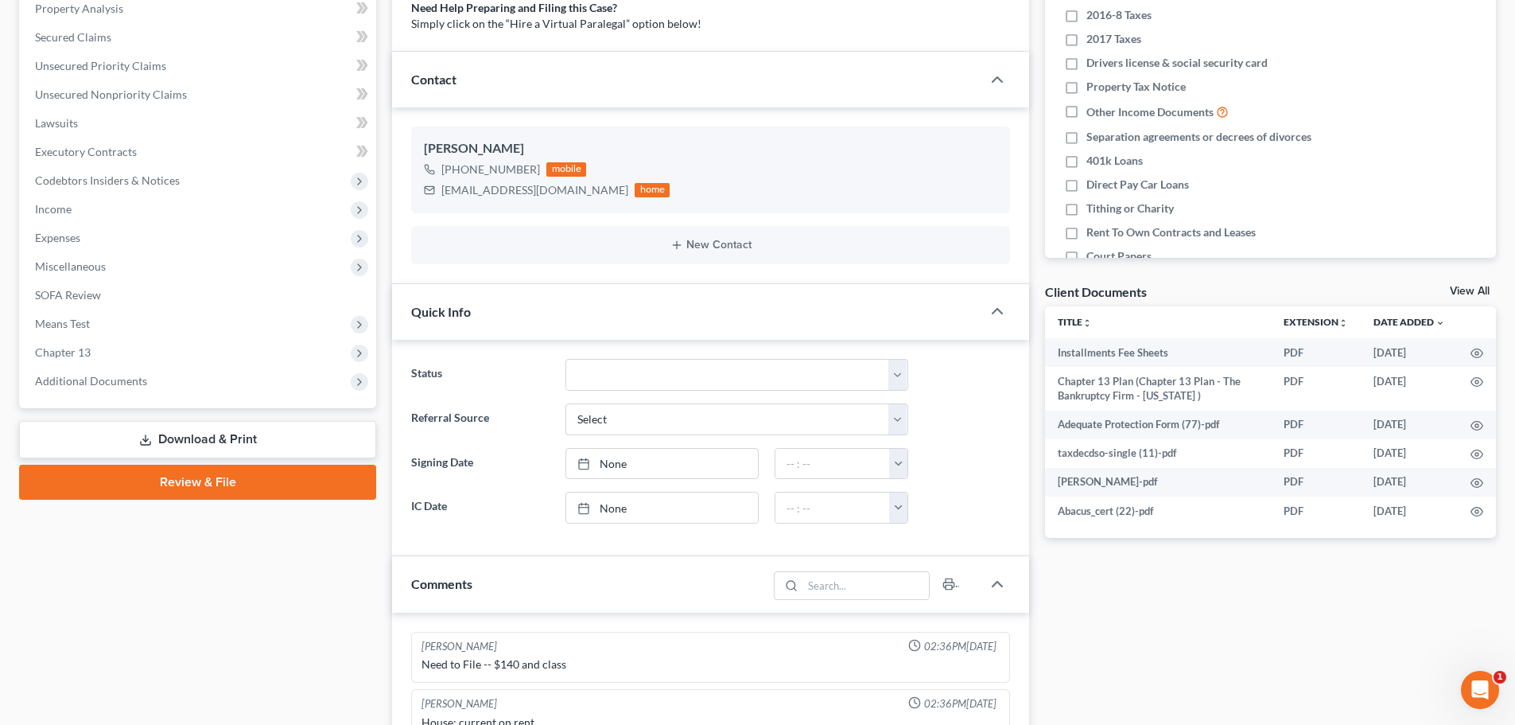
scroll to position [318, 0]
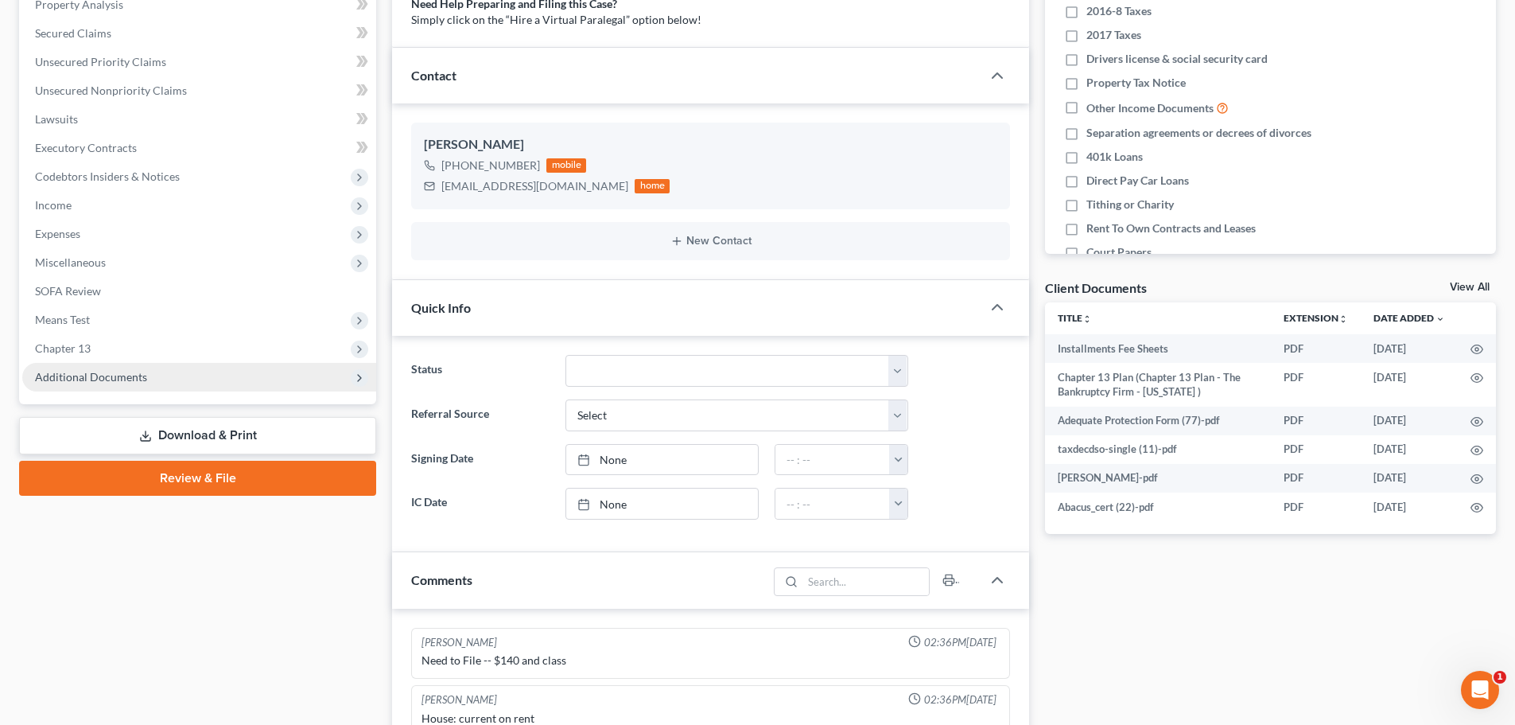
click at [171, 375] on span "Additional Documents" at bounding box center [199, 377] width 354 height 29
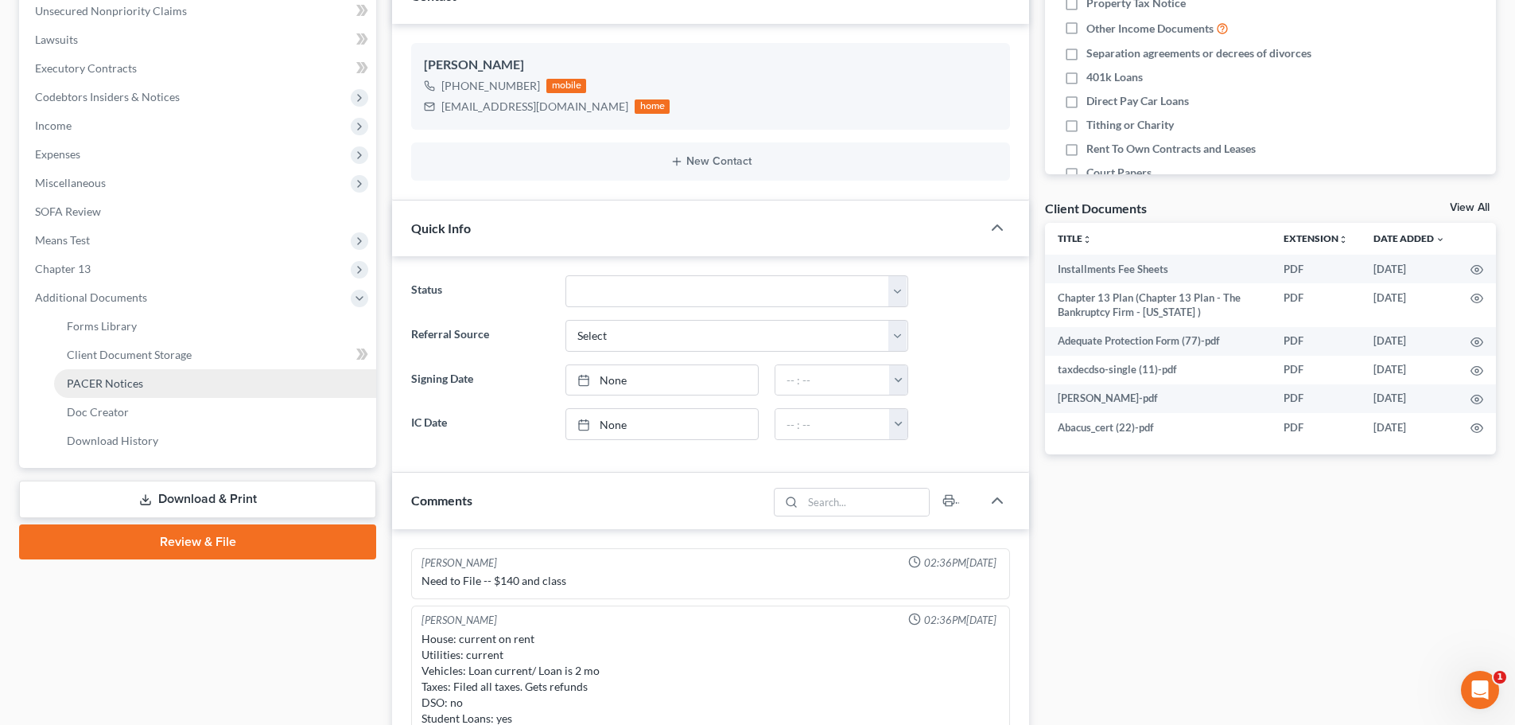
click at [163, 383] on link "PACER Notices" at bounding box center [215, 383] width 322 height 29
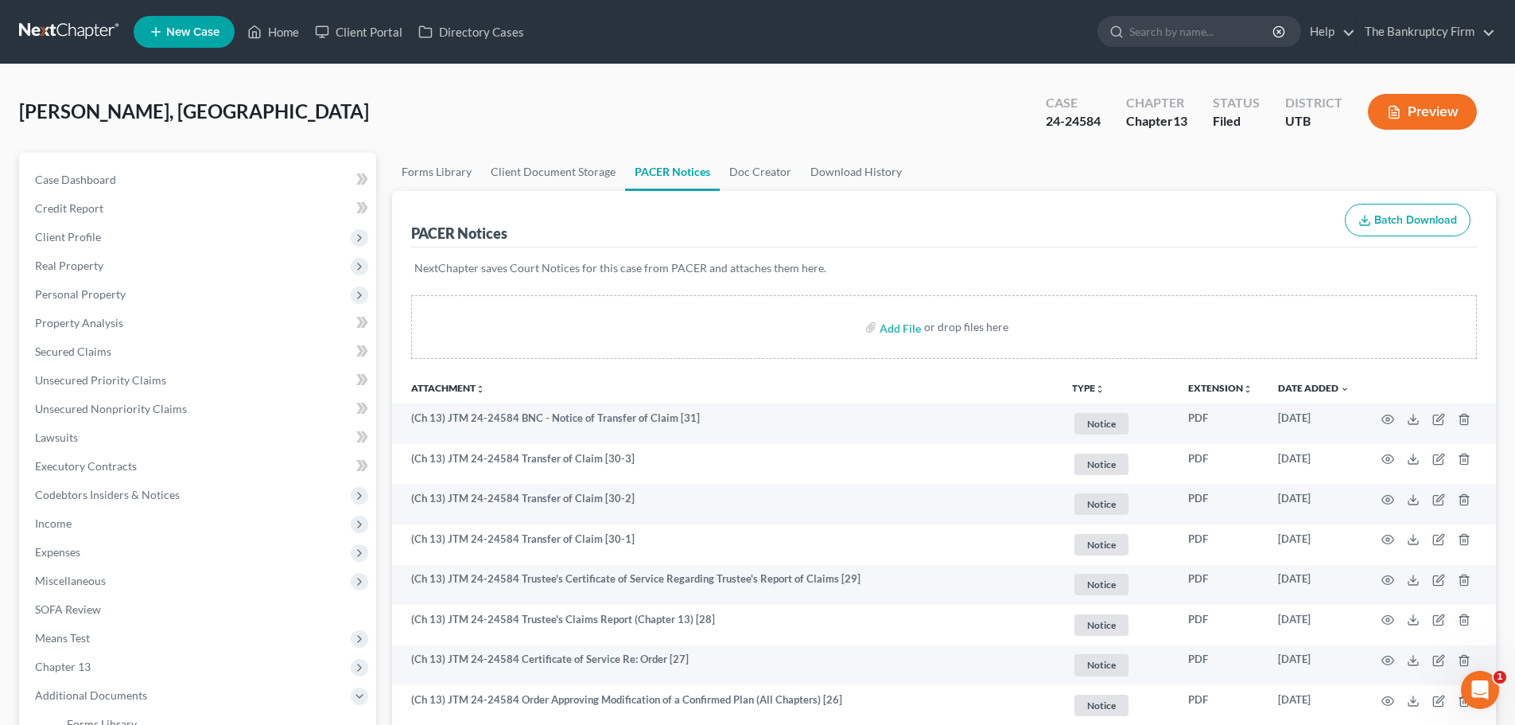
scroll to position [80, 0]
